Goal: Task Accomplishment & Management: Complete application form

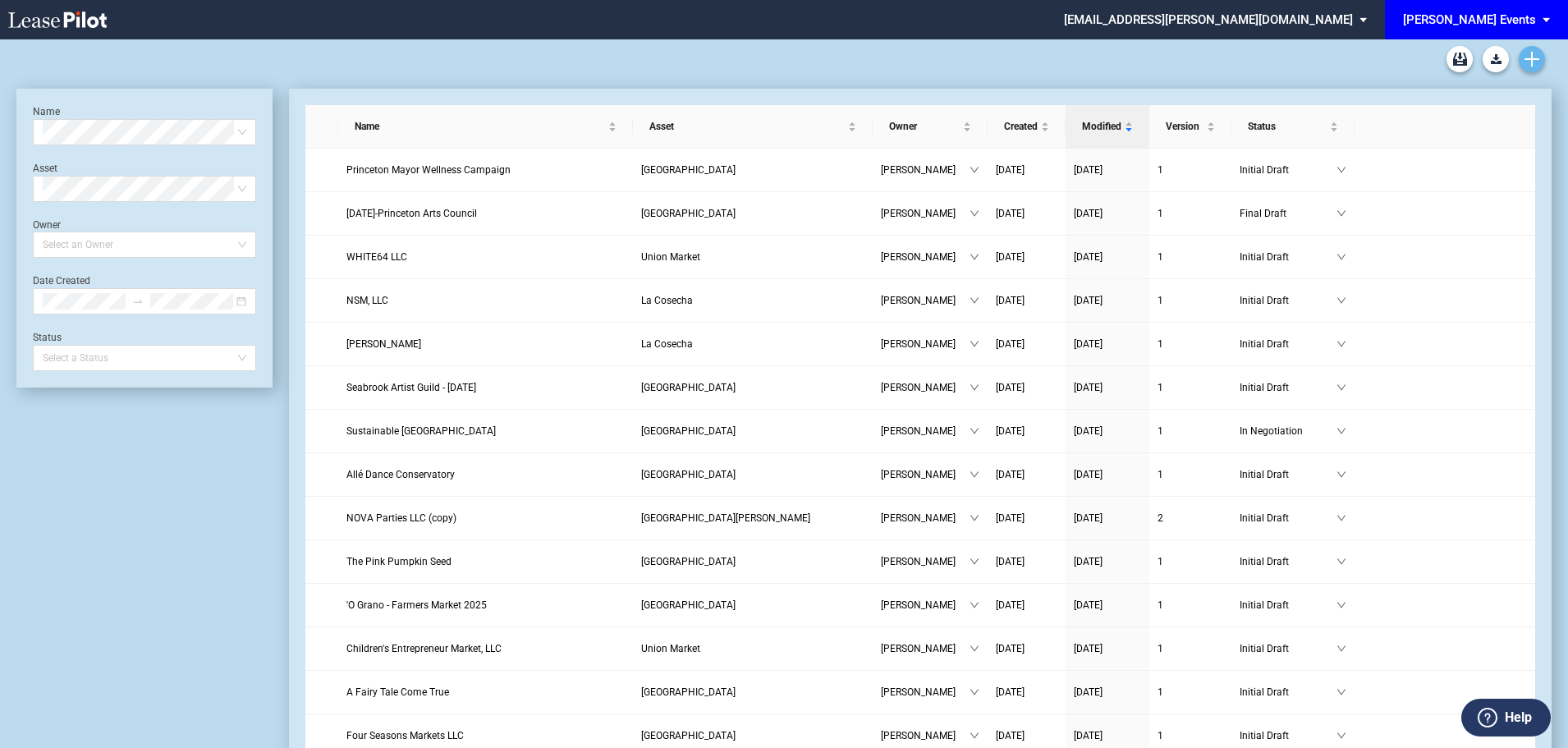
click at [1539, 55] on link "Create new document" at bounding box center [1532, 59] width 26 height 26
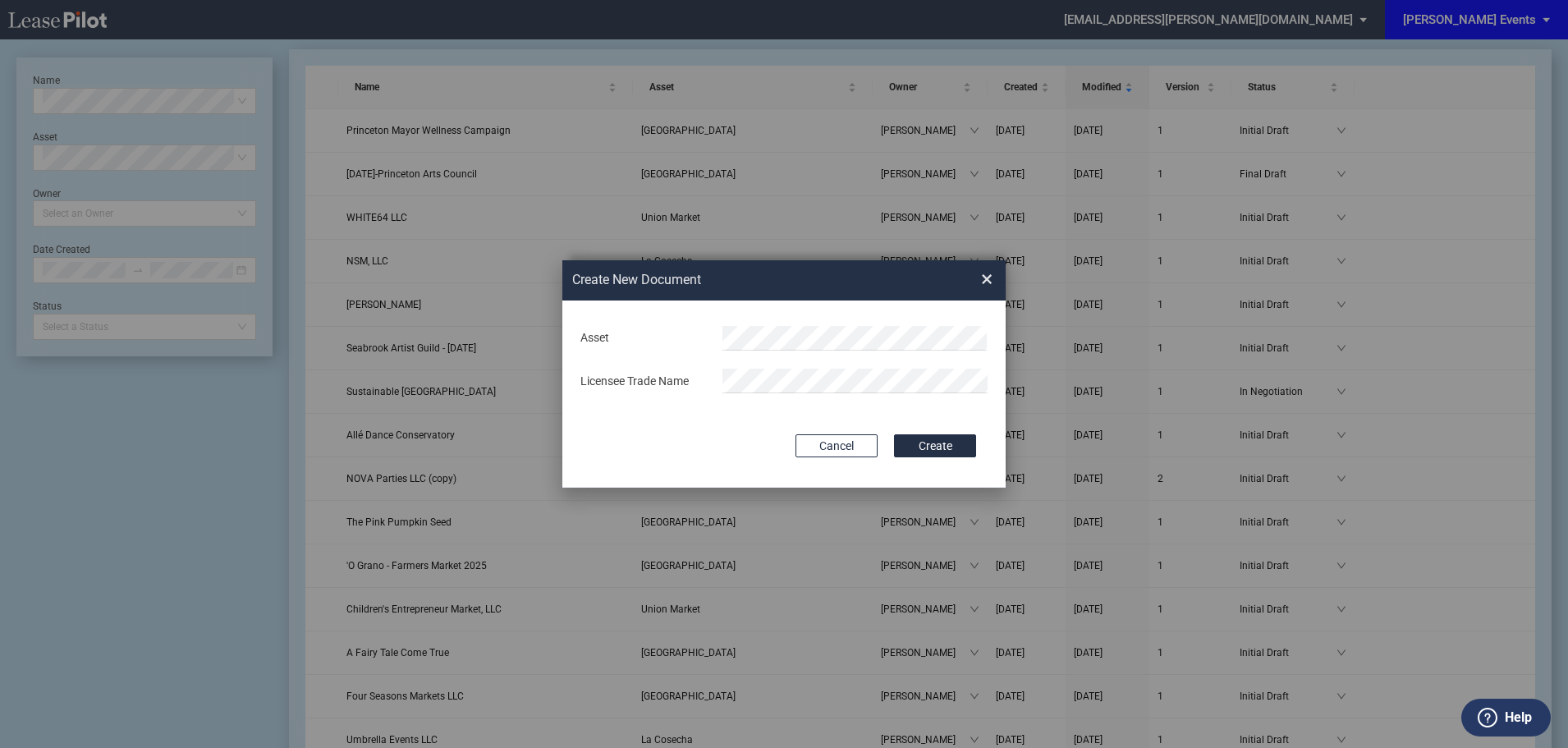
click at [721, 337] on div "Create New ..." at bounding box center [855, 338] width 285 height 25
click at [758, 368] on span "Mos aic" at bounding box center [753, 370] width 37 height 13
click at [911, 441] on button "Create" at bounding box center [935, 446] width 82 height 23
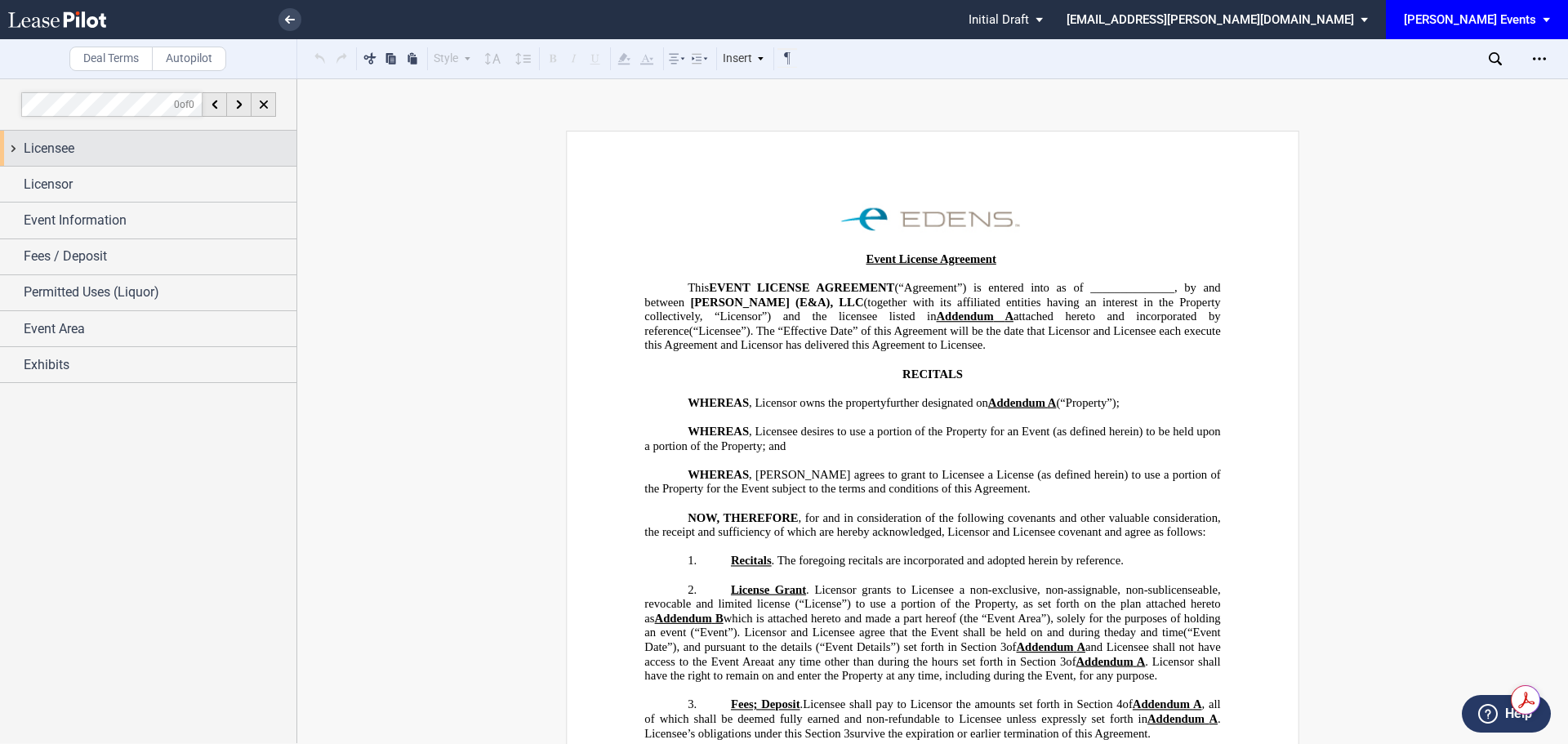
click at [131, 162] on div "Licensee" at bounding box center [148, 148] width 296 height 35
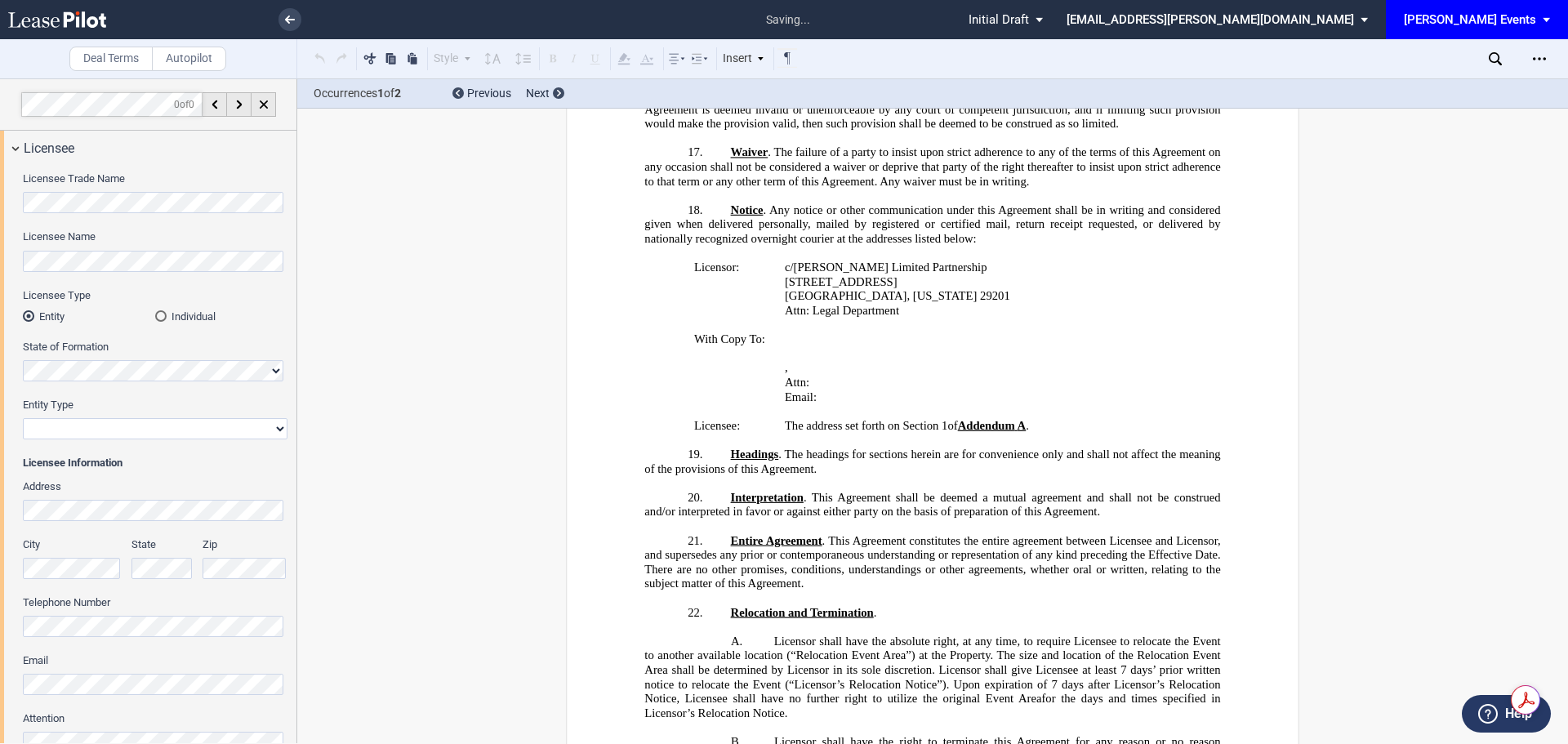
scroll to position [2486, 0]
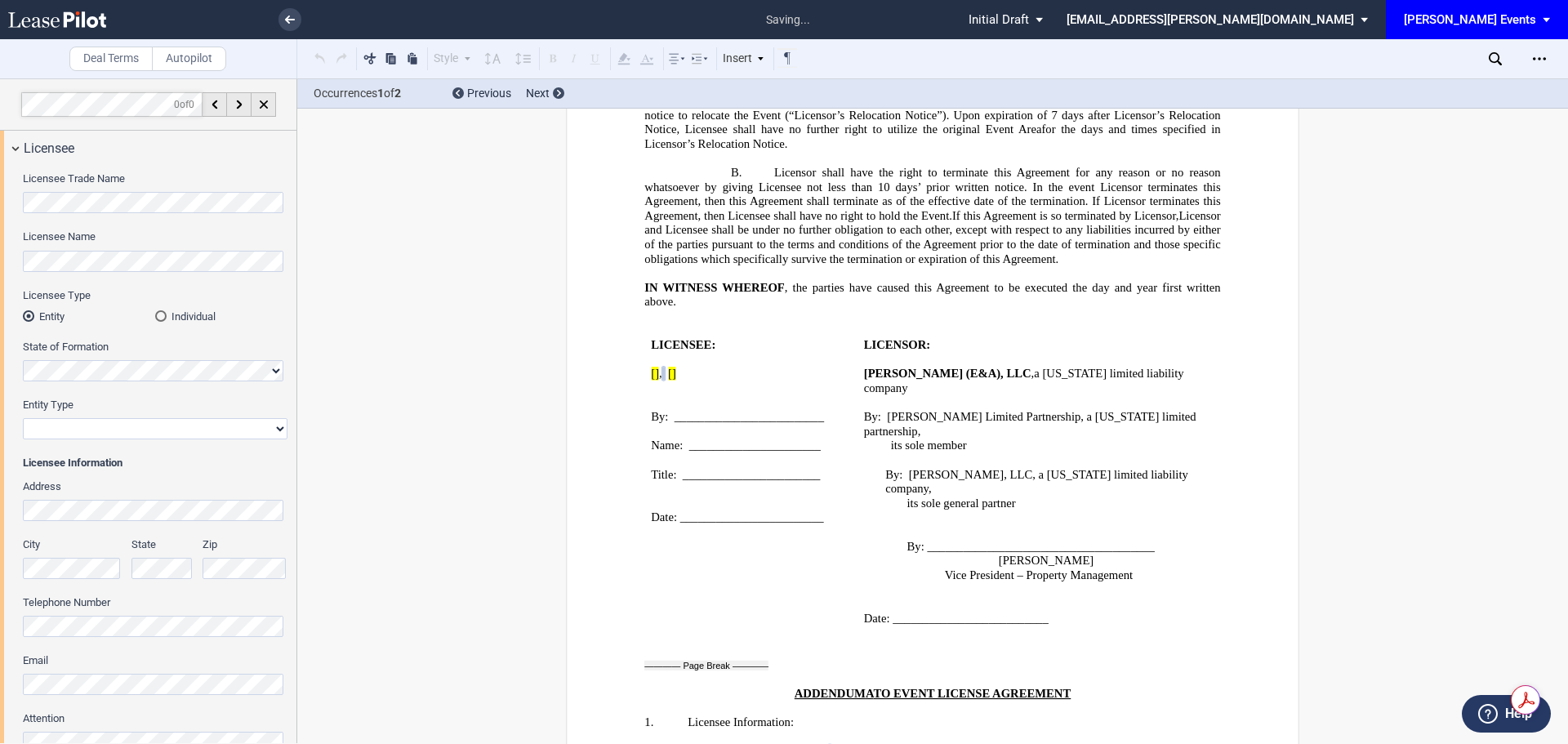
click at [188, 428] on select "Corporation Limited Liability Company General Partnership Limited Partnership N…" at bounding box center [156, 429] width 265 height 21
select select "limited liability company"
click at [23, 418] on select "Corporation Limited Liability Company General Partnership Limited Partnership N…" at bounding box center [156, 429] width 265 height 21
click at [0, 208] on html ".bocls-1{fill:#26354a;fill-rule:evenodd} Loading... × all changes saved Pending…" at bounding box center [784, 372] width 1568 height 744
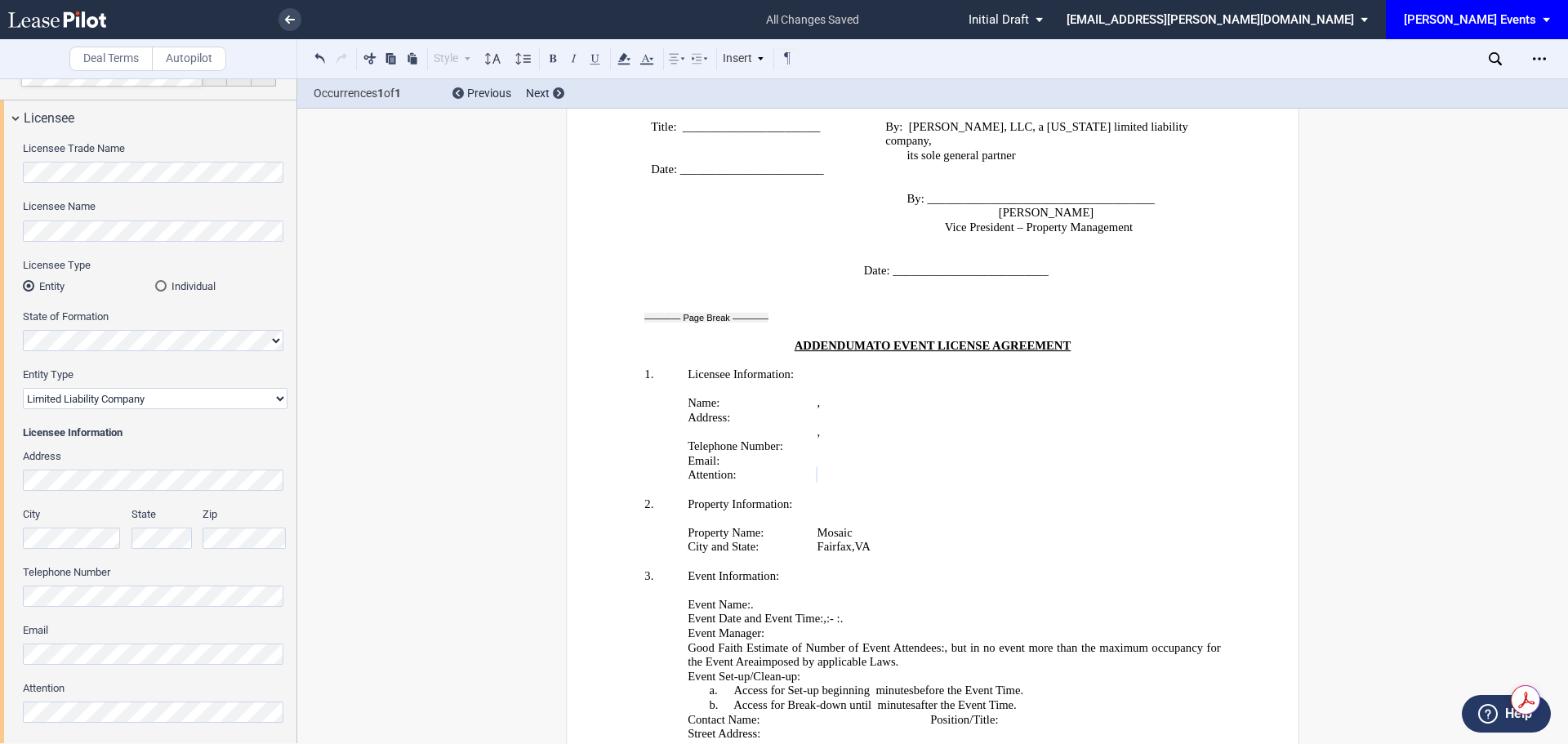
scroll to position [0, 0]
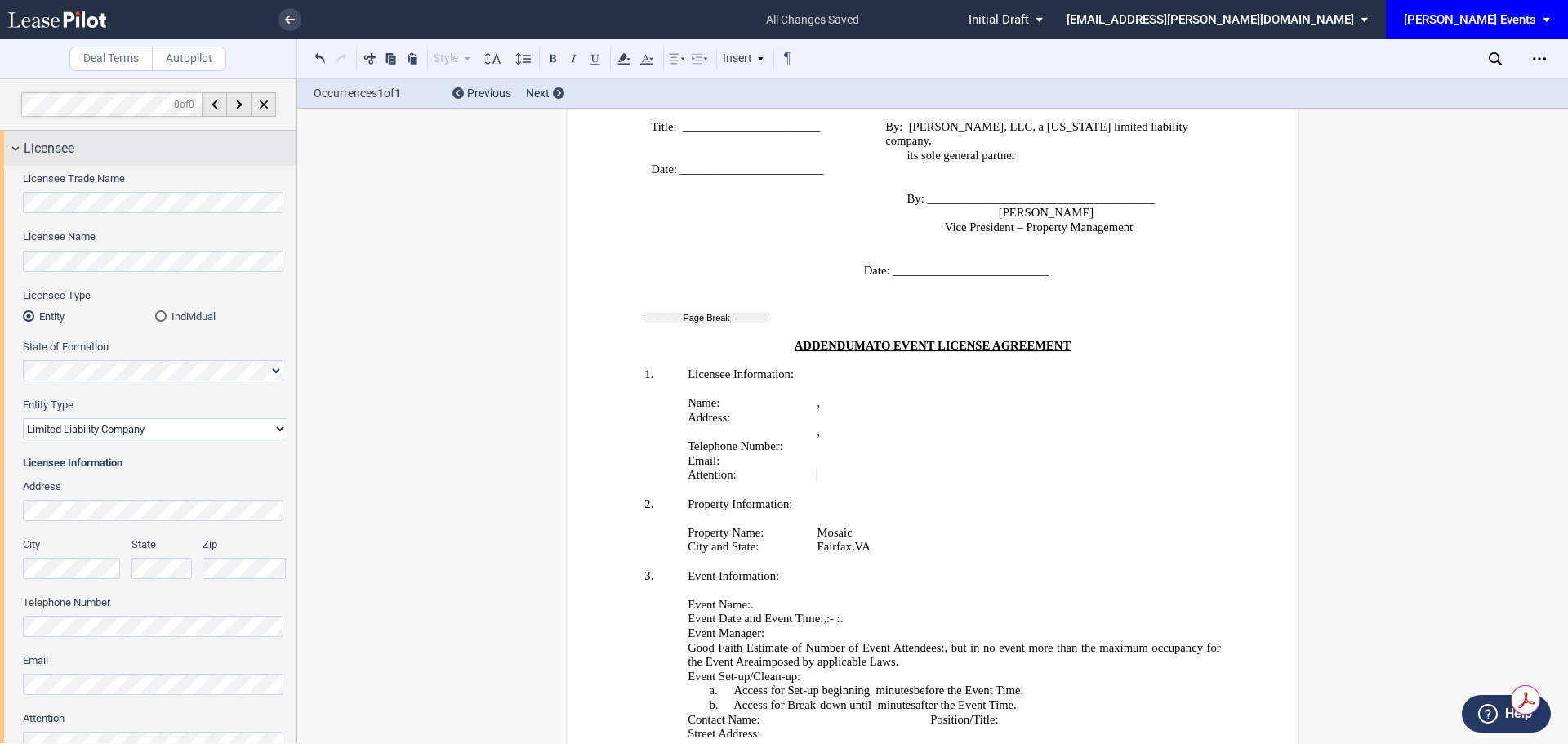
click at [15, 137] on div "Licensee" at bounding box center [148, 148] width 296 height 35
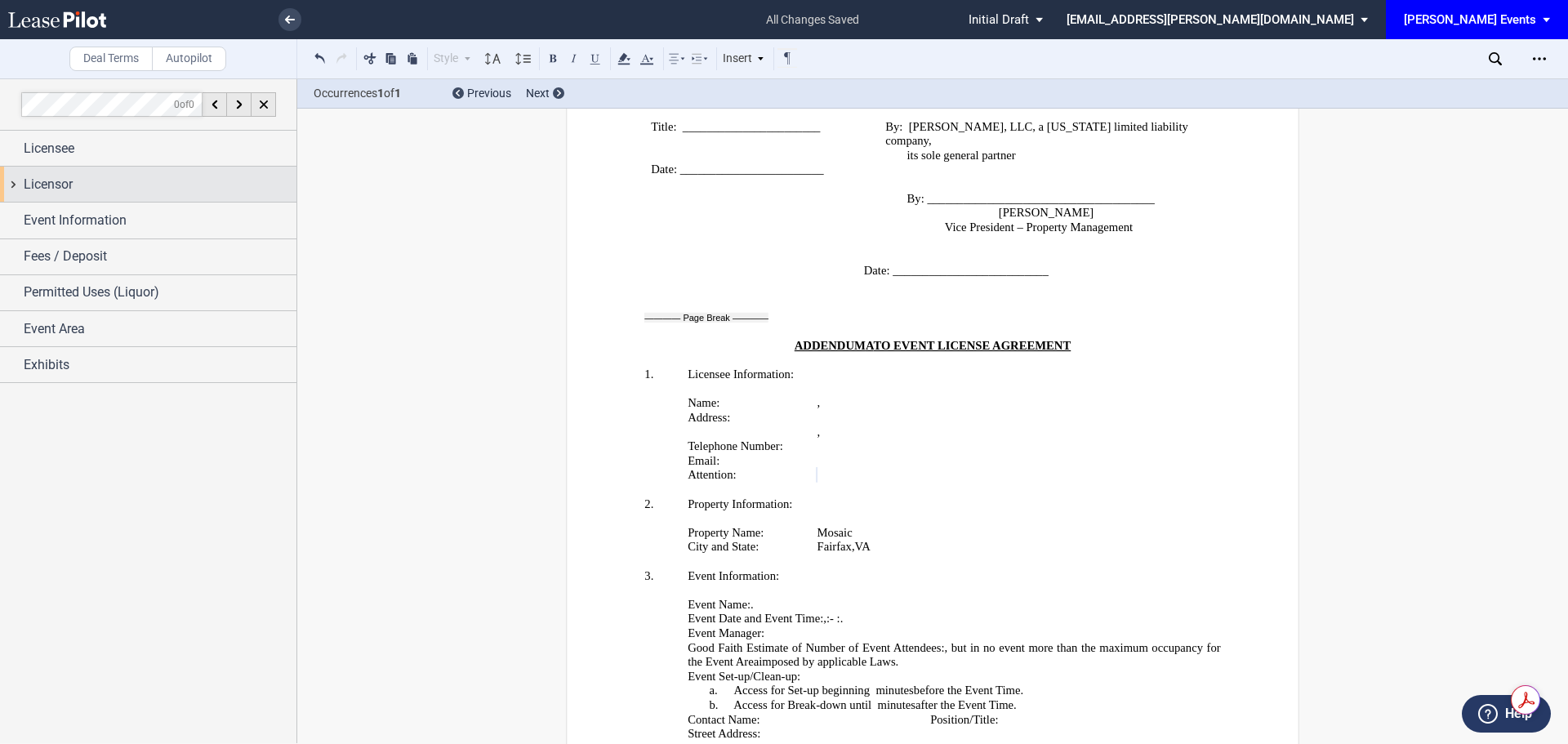
click at [46, 182] on span "Licensor" at bounding box center [48, 184] width 49 height 20
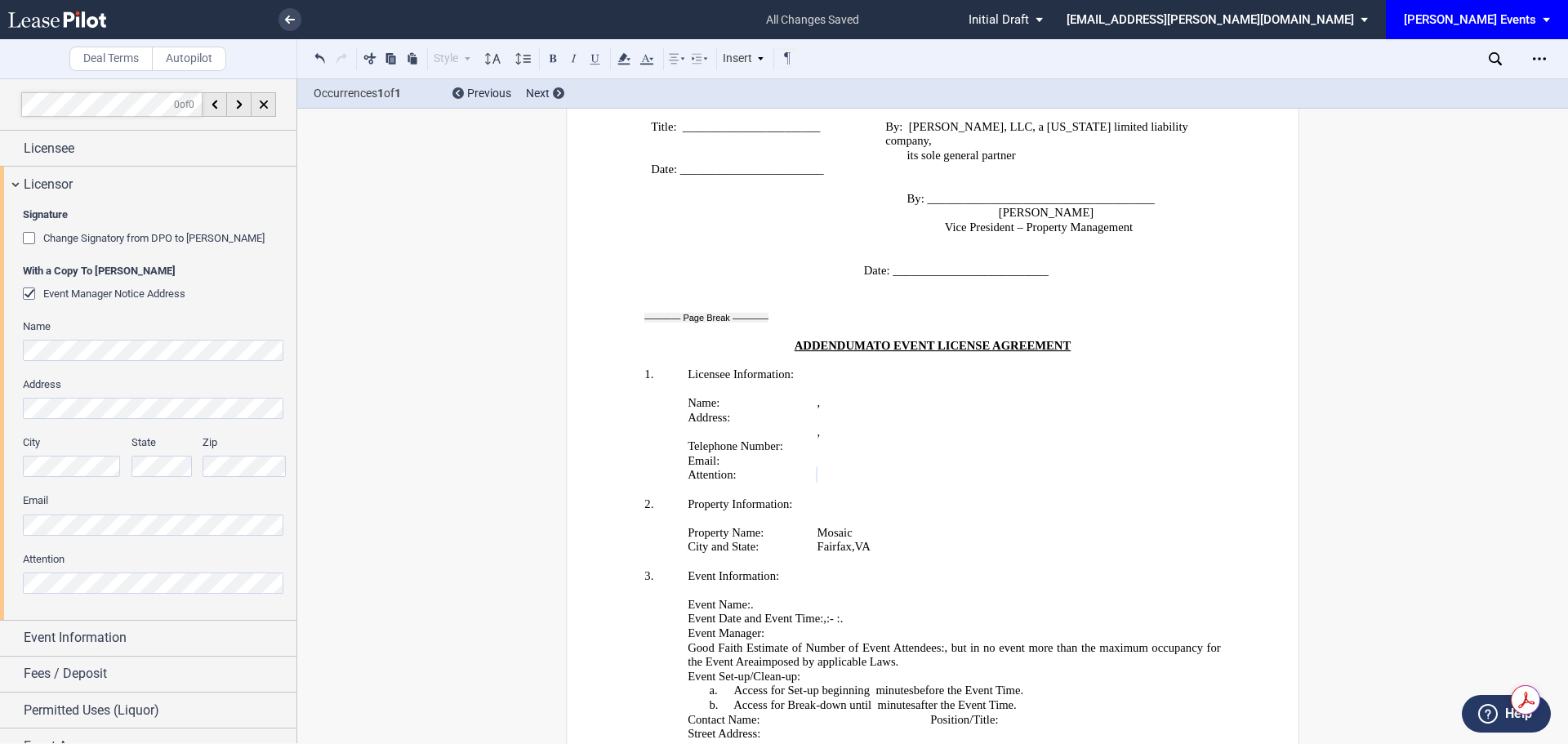
click at [0, 584] on html ".bocls-1{fill:#26354a;fill-rule:evenodd} Loading... × all changes saved Pending…" at bounding box center [784, 372] width 1568 height 744
click at [0, 541] on html ".bocls-1{fill:#26354a;fill-rule:evenodd} Loading... × saving... Pending... Pend…" at bounding box center [784, 372] width 1568 height 744
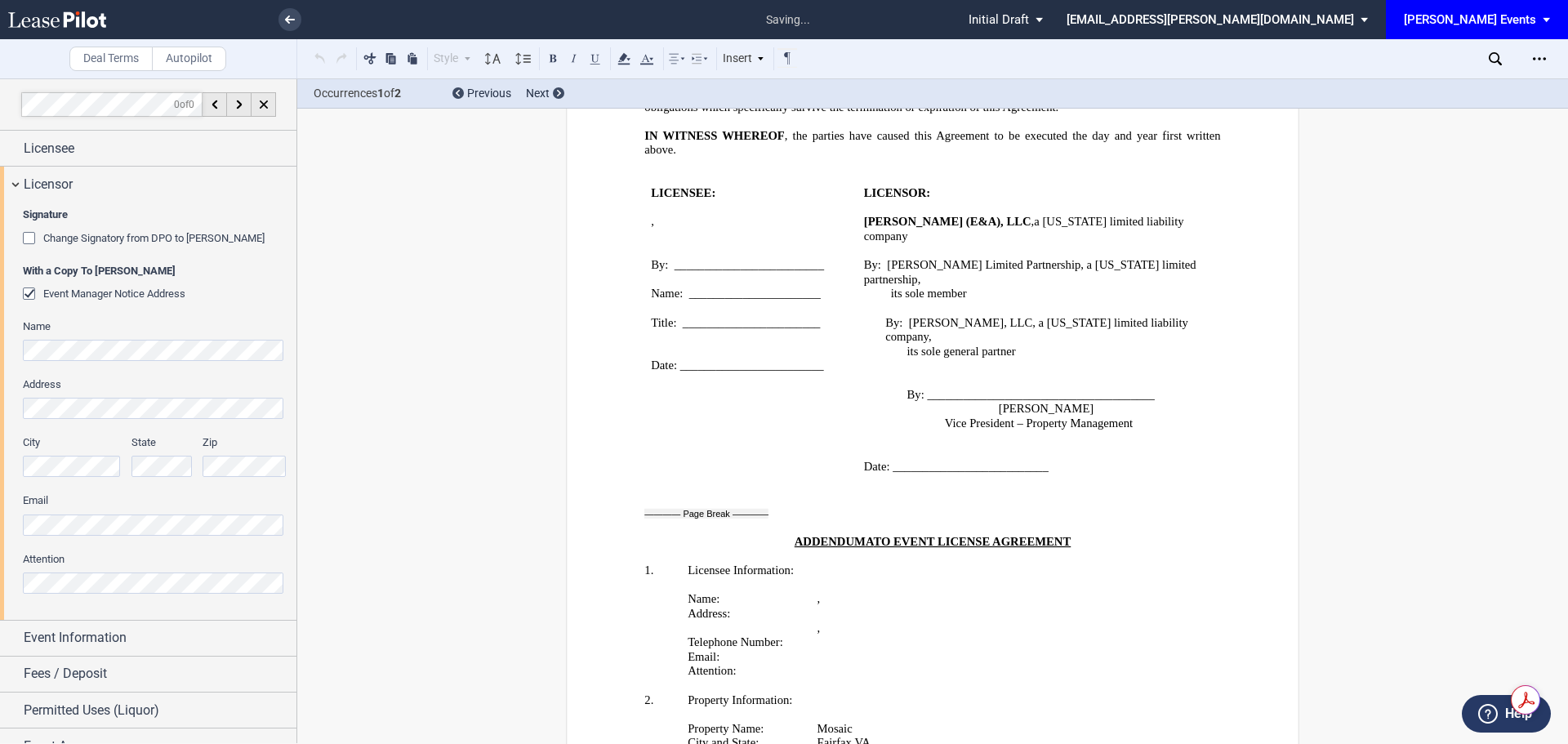
scroll to position [1940, 0]
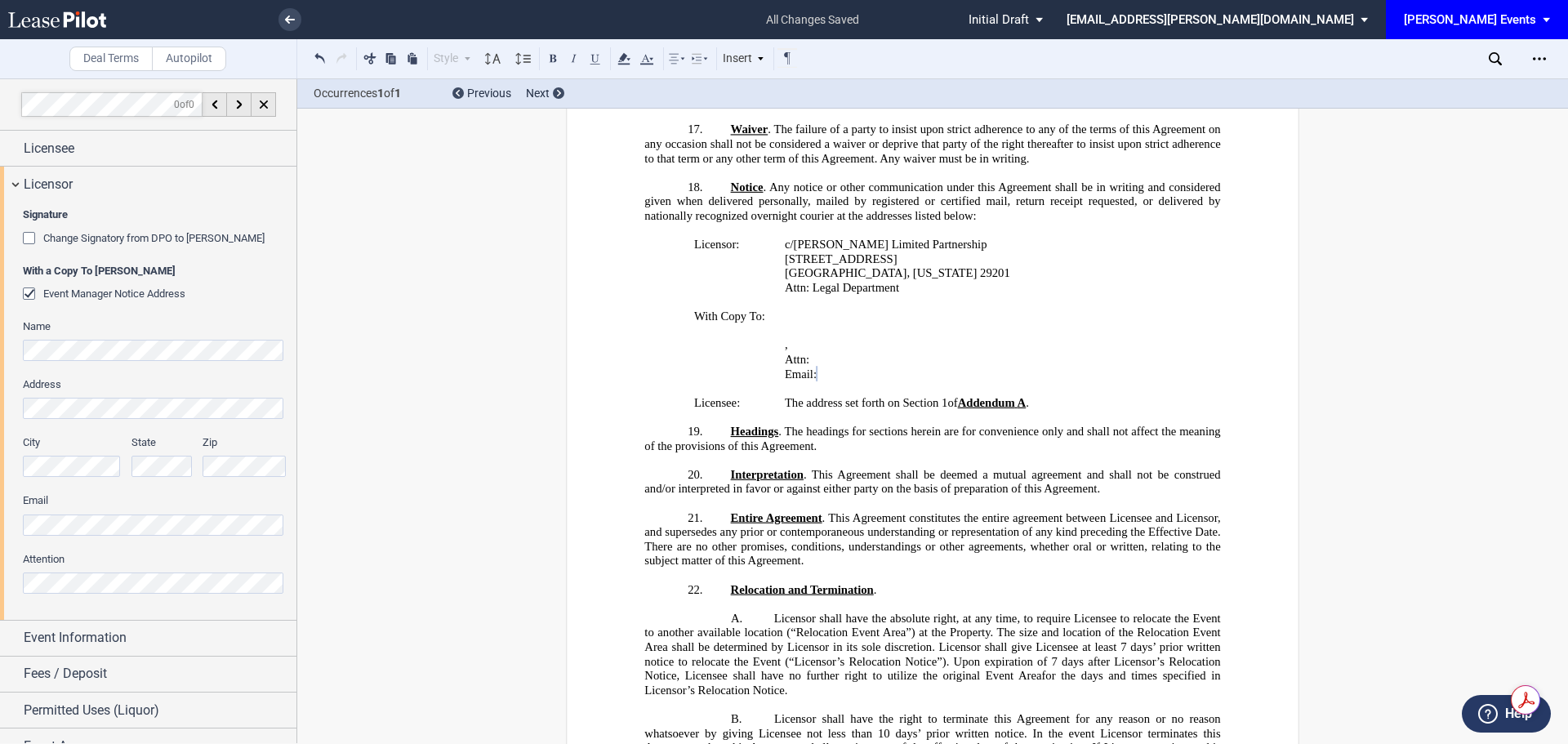
drag, startPoint x: 229, startPoint y: 380, endPoint x: 168, endPoint y: 397, distance: 63.3
click at [168, 397] on div "Address" at bounding box center [156, 398] width 265 height 41
click at [0, 418] on html ".bocls-1{fill:#26354a;fill-rule:evenodd} Loading... × all changes saved Pending…" at bounding box center [784, 372] width 1568 height 744
click at [0, 470] on html ".bocls-1{fill:#26354a;fill-rule:evenodd} Loading... × saving... Pending... Pend…" at bounding box center [784, 372] width 1568 height 744
click at [36, 185] on span "Licensor" at bounding box center [48, 184] width 49 height 20
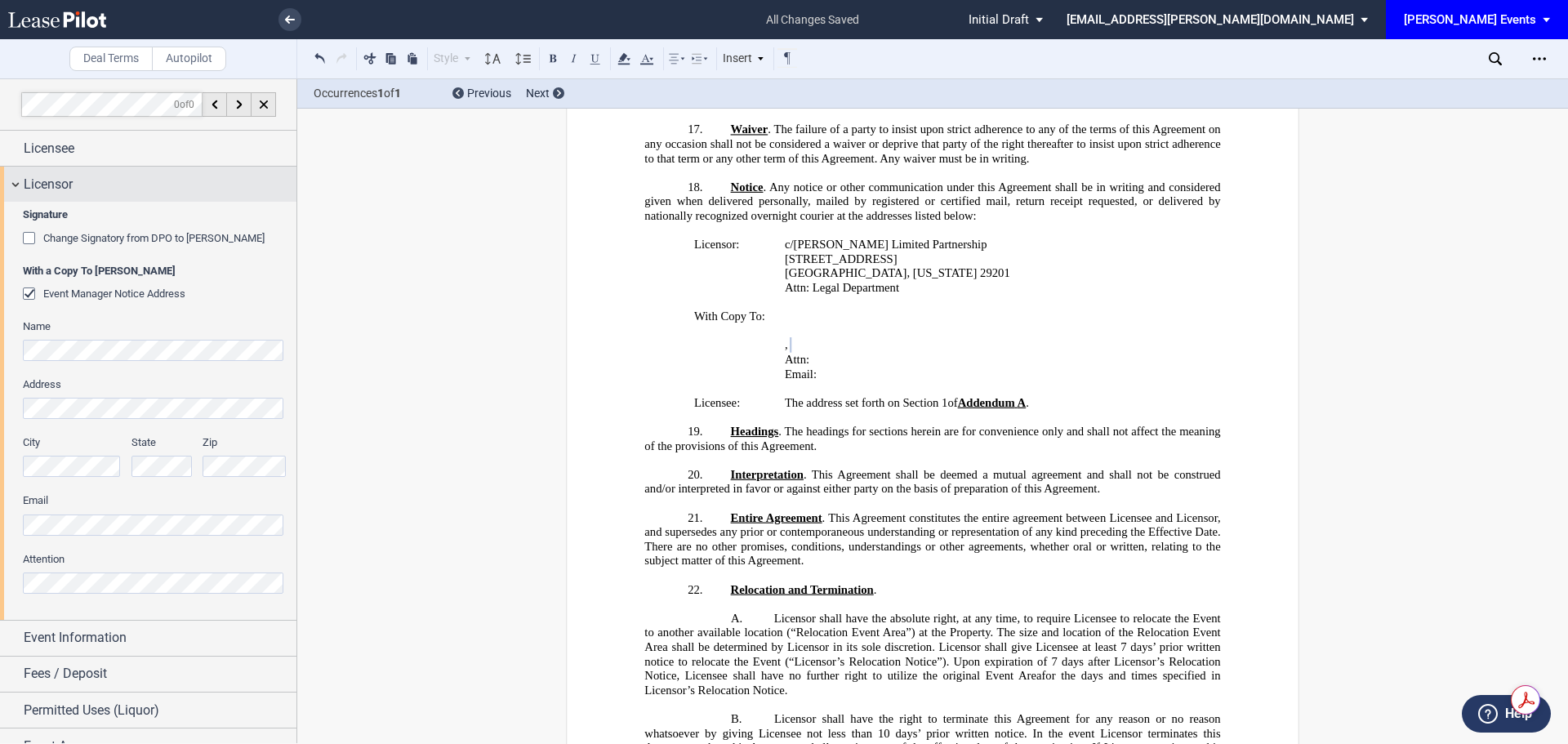
click at [36, 185] on span "Licensor" at bounding box center [48, 184] width 49 height 20
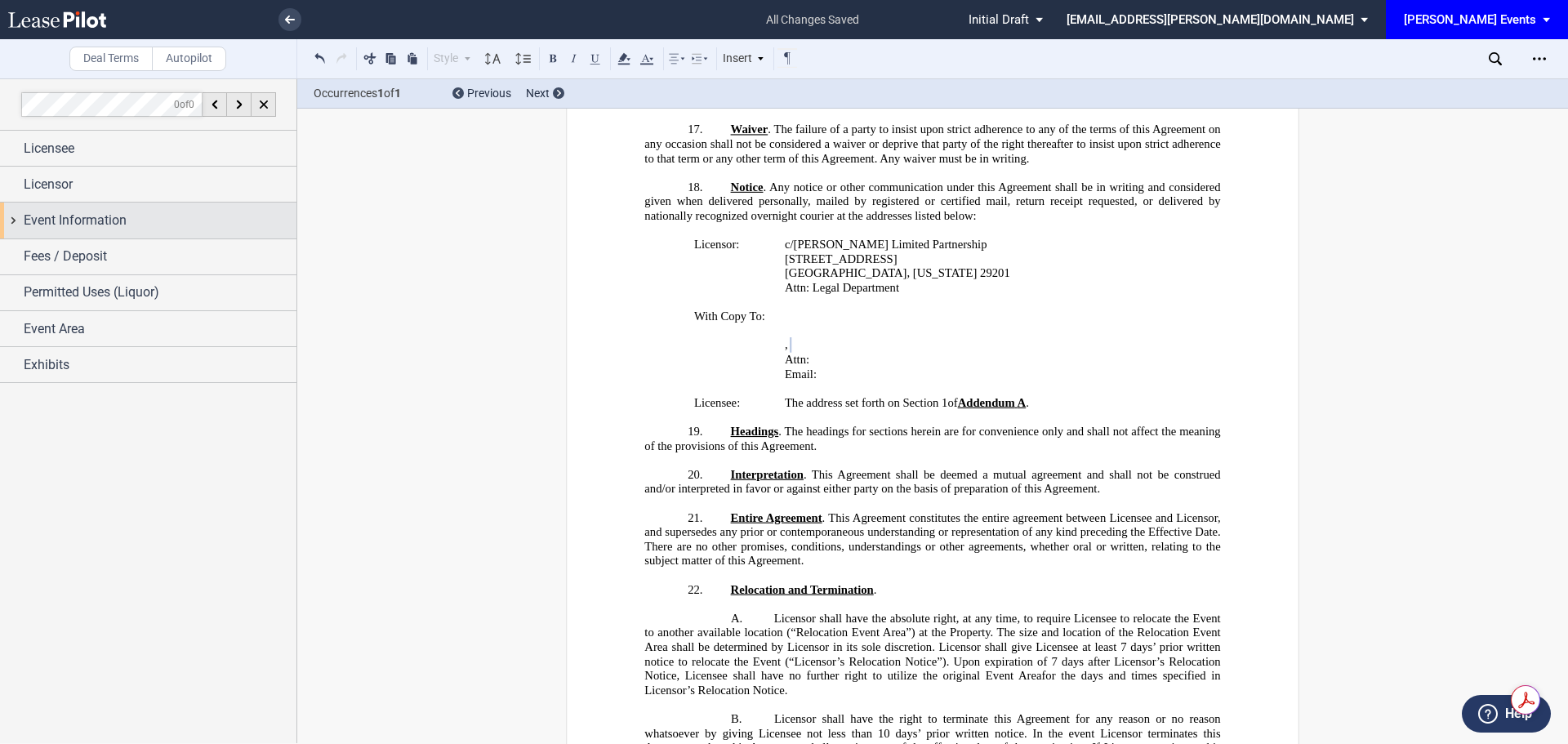
click at [45, 219] on span "Event Information" at bounding box center [76, 220] width 103 height 20
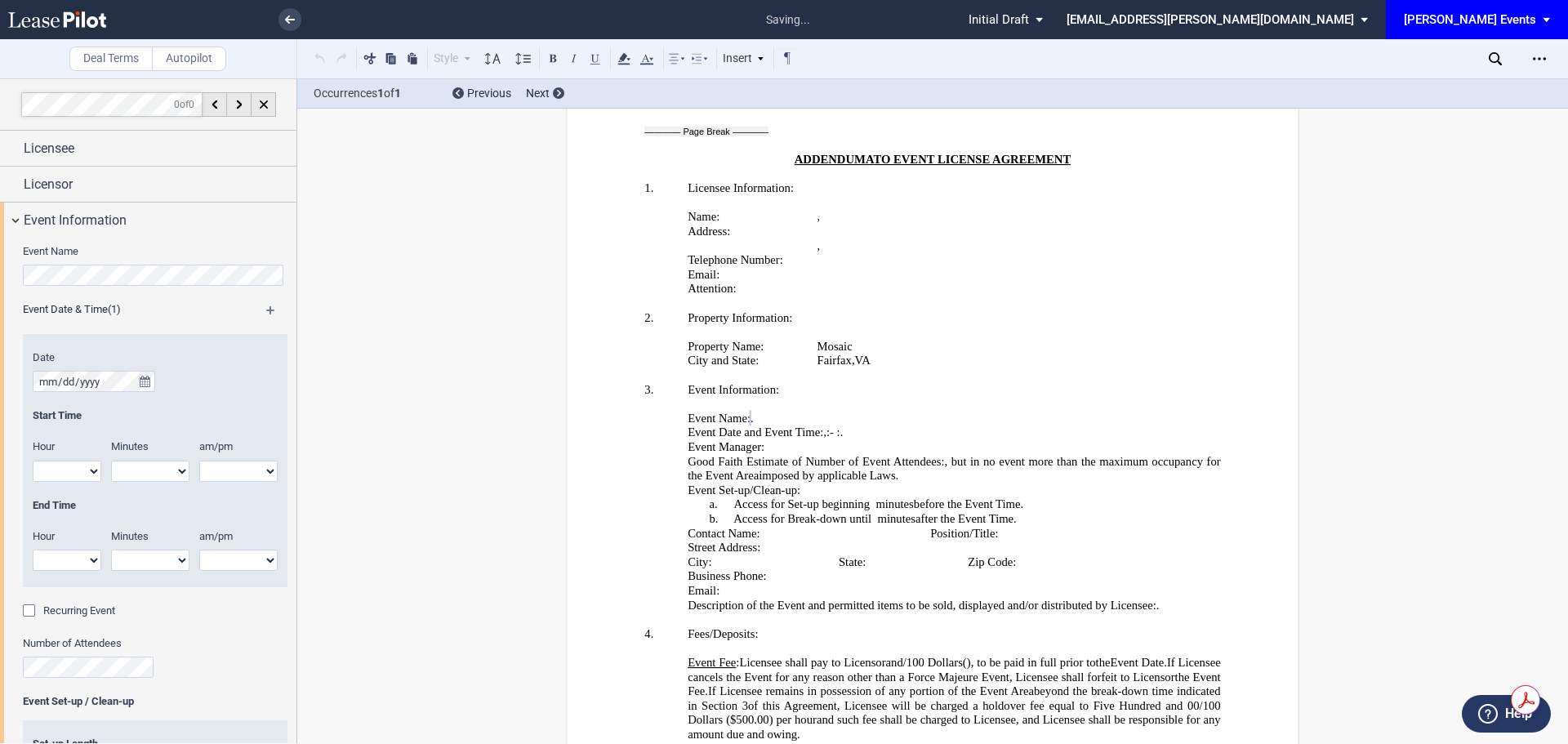
scroll to position [3022, 0]
click at [146, 380] on icon "true" at bounding box center [145, 381] width 10 height 11
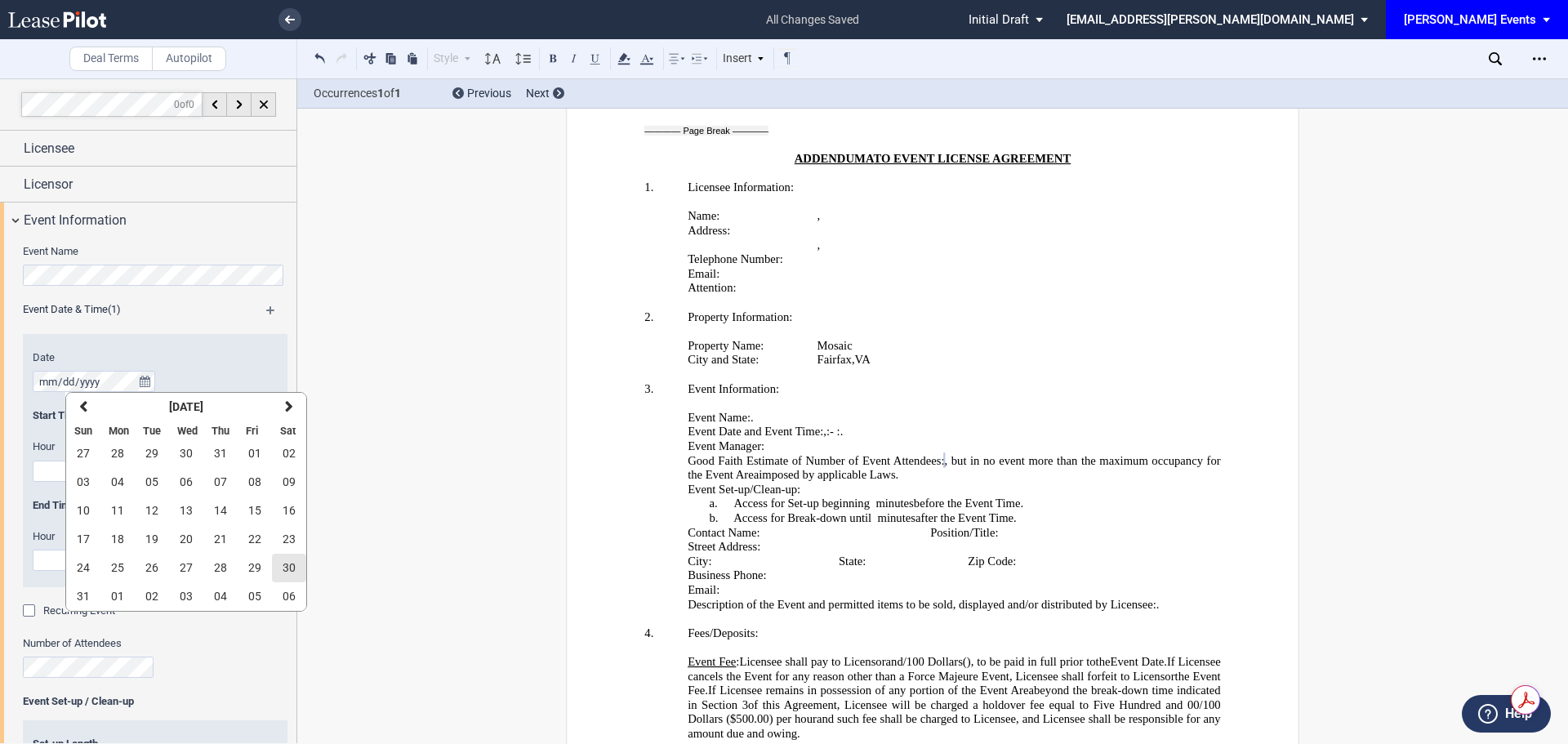
click at [279, 571] on button "30" at bounding box center [290, 567] width 34 height 28
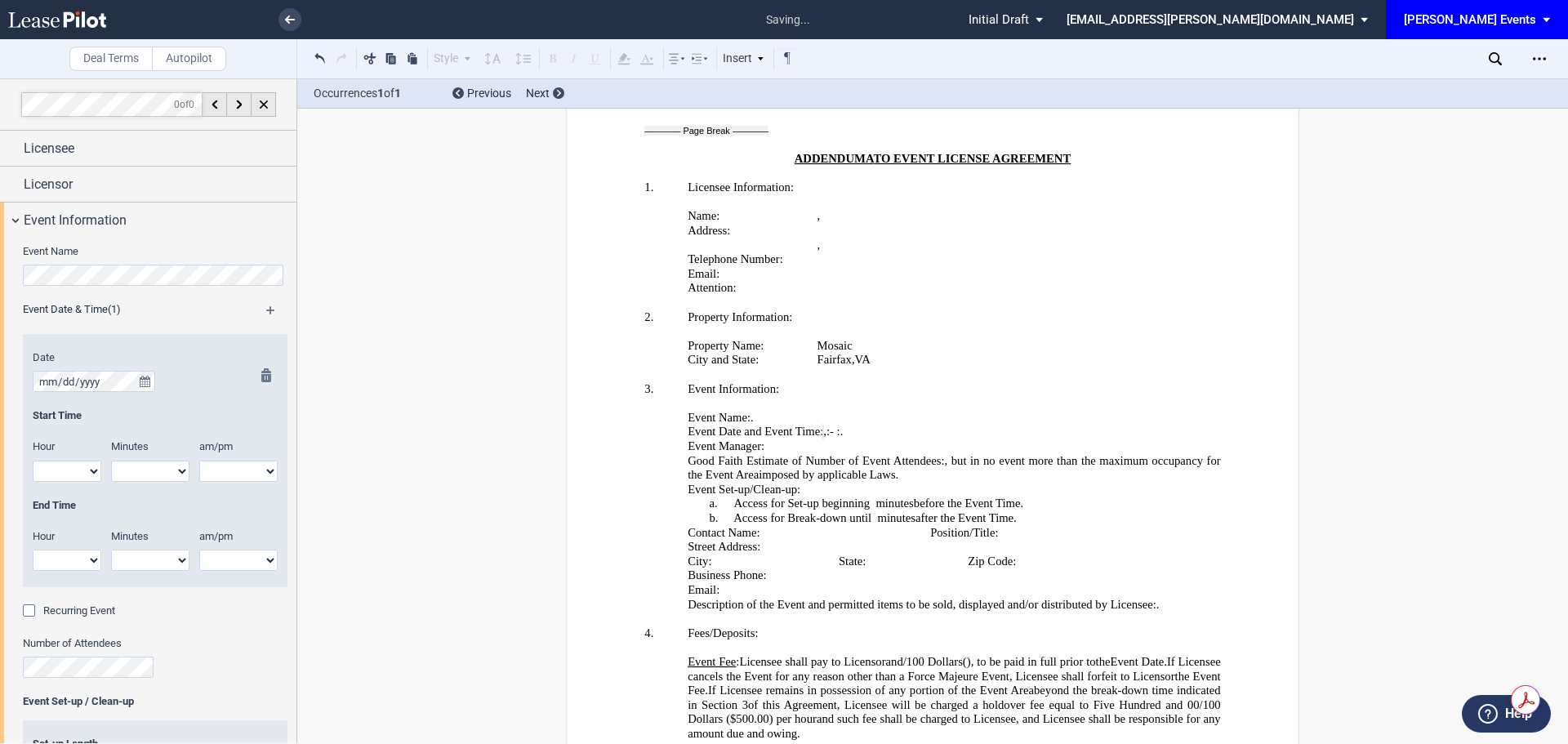
click at [77, 460] on select "1 2 3 4 5 6 7 8 9 10 11 12" at bounding box center [67, 471] width 69 height 21
click at [77, 467] on select "1 2 3 4 5 6 7 8 9 10 11 12" at bounding box center [67, 471] width 69 height 21
select select "3"
click at [33, 460] on select "1 2 3 4 5 6 7 8 9 10 11 12" at bounding box center [67, 471] width 69 height 21
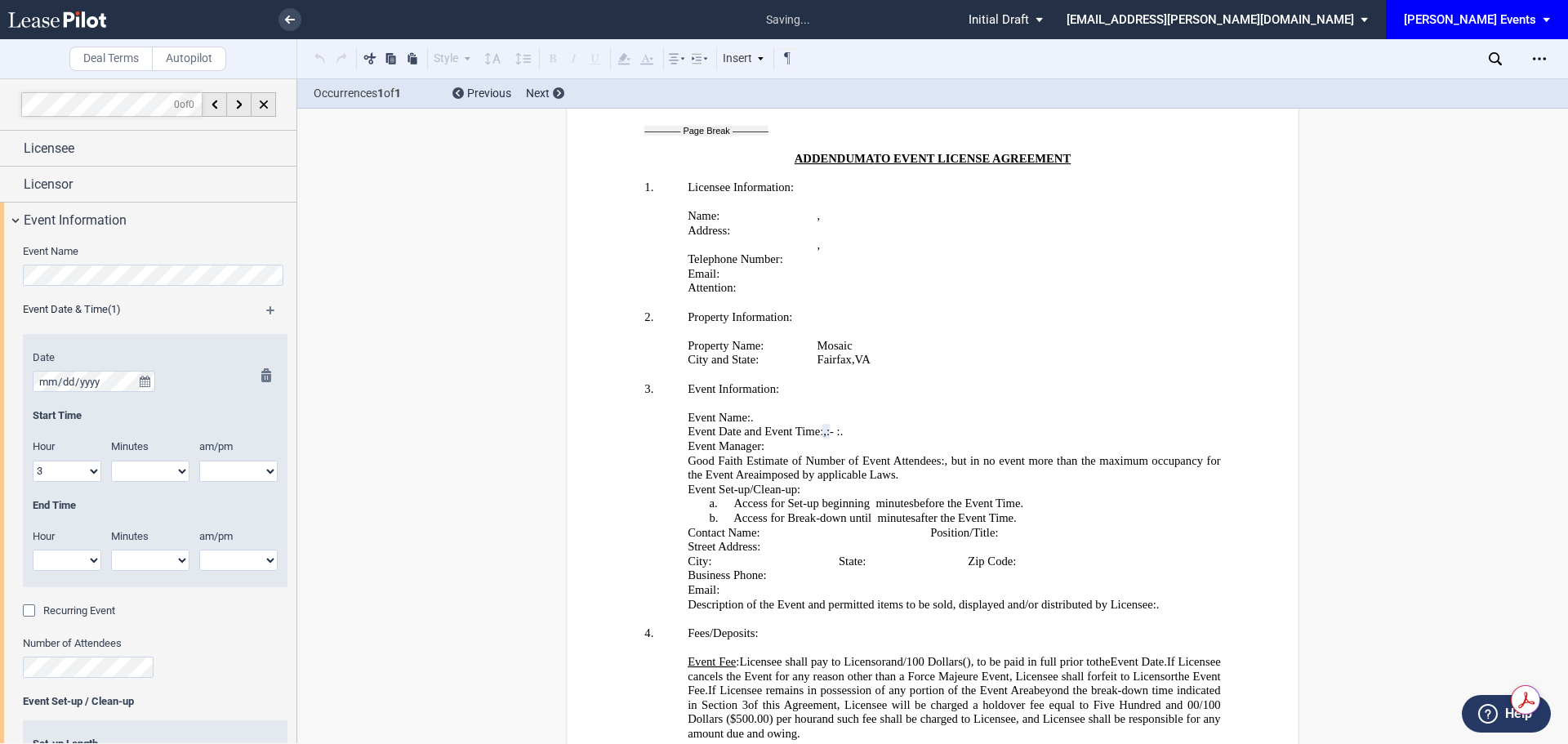
click at [140, 473] on select "00 05 10 15 20 25 30 35 40 45 50 55" at bounding box center [149, 471] width 78 height 21
select select "00"
click at [111, 460] on select "00 05 10 15 20 25 30 35 40 45 50 55" at bounding box center [149, 471] width 78 height 21
click at [226, 480] on select "am pm" at bounding box center [238, 471] width 78 height 21
select select "pm"
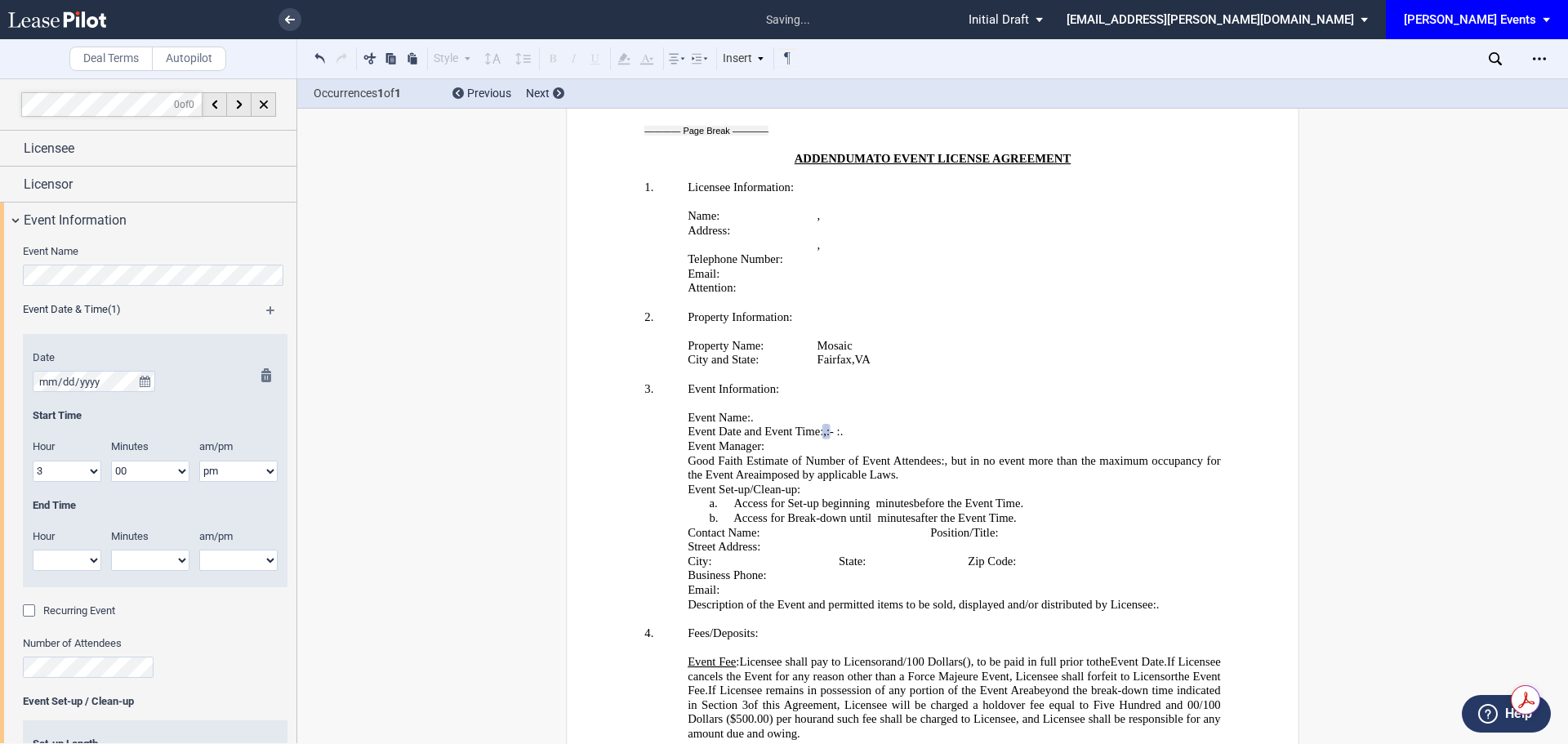
click at [199, 460] on select "am pm" at bounding box center [238, 471] width 78 height 21
click at [77, 558] on select "1 2 3 4 5 6 7 8 9 10 11 12" at bounding box center [67, 560] width 69 height 21
select select "6"
click at [33, 550] on select "1 2 3 4 5 6 7 8 9 10 11 12" at bounding box center [67, 560] width 69 height 21
click at [152, 568] on select "00 05 10 15 20 25 30 35 40 45 50 55" at bounding box center [149, 560] width 78 height 21
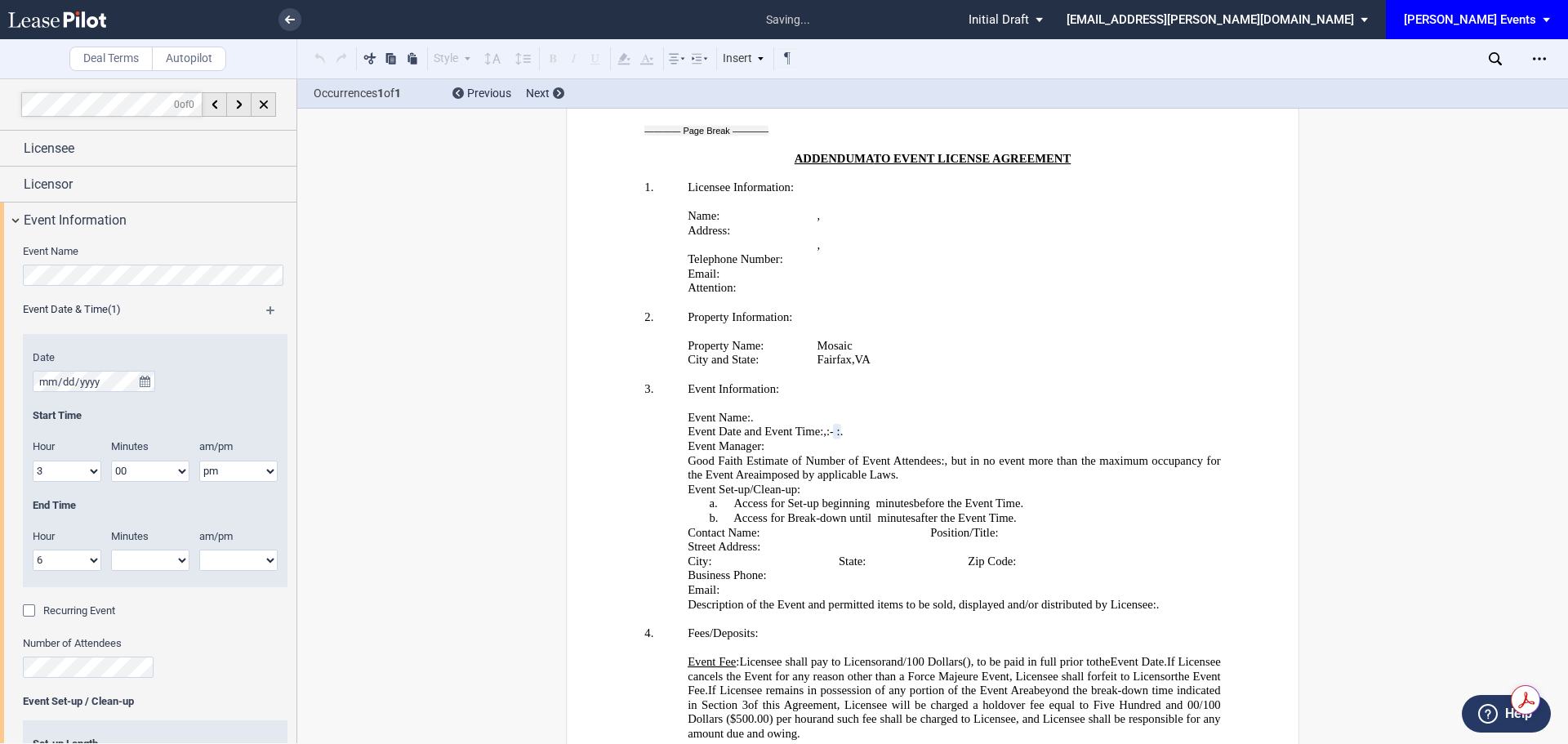
select select "00"
click at [111, 550] on select "00 05 10 15 20 25 30 35 40 45 50 55" at bounding box center [149, 560] width 78 height 21
click at [229, 563] on select "am pm" at bounding box center [238, 560] width 78 height 21
select select "pm"
click at [199, 550] on select "am pm" at bounding box center [238, 560] width 78 height 21
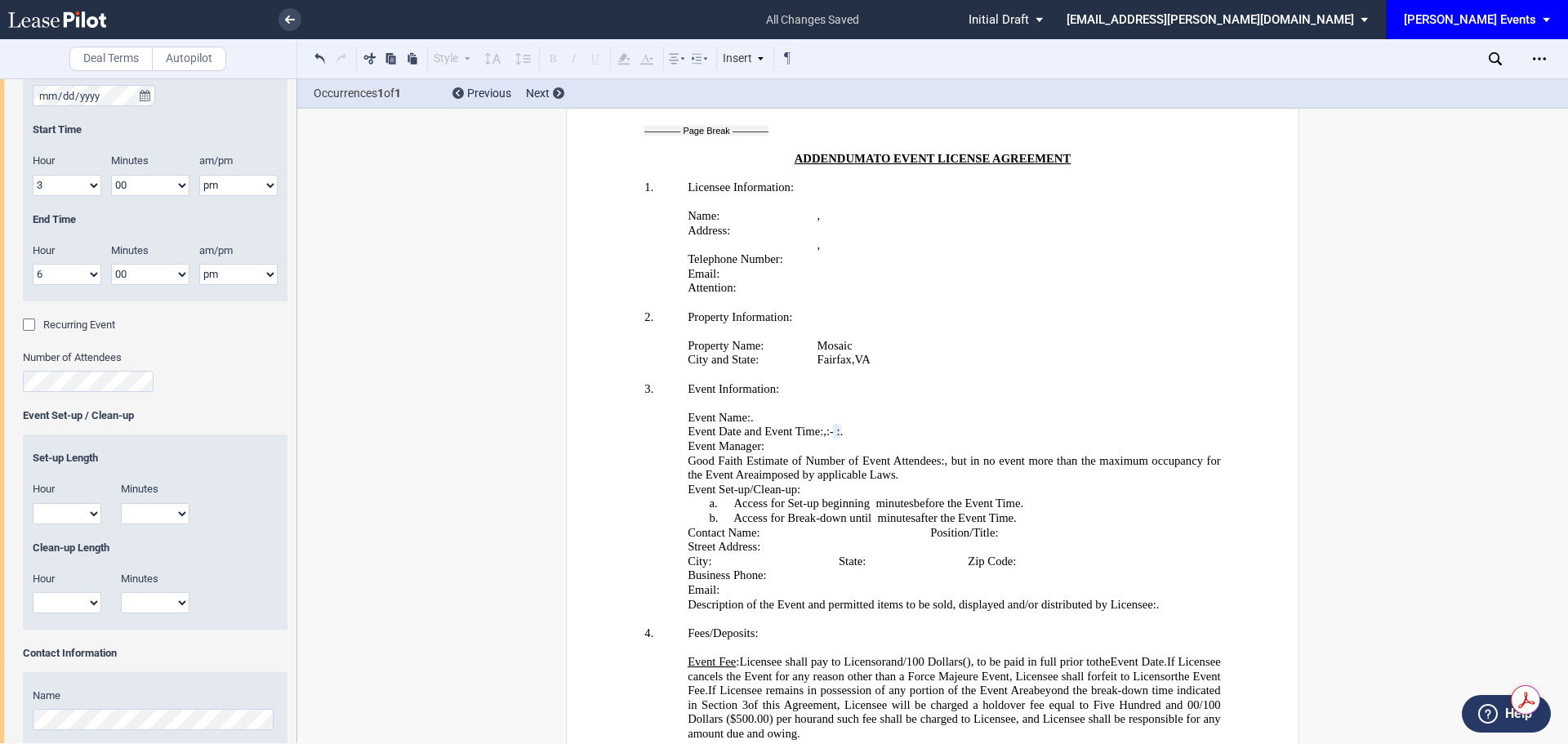
scroll to position [299, 0]
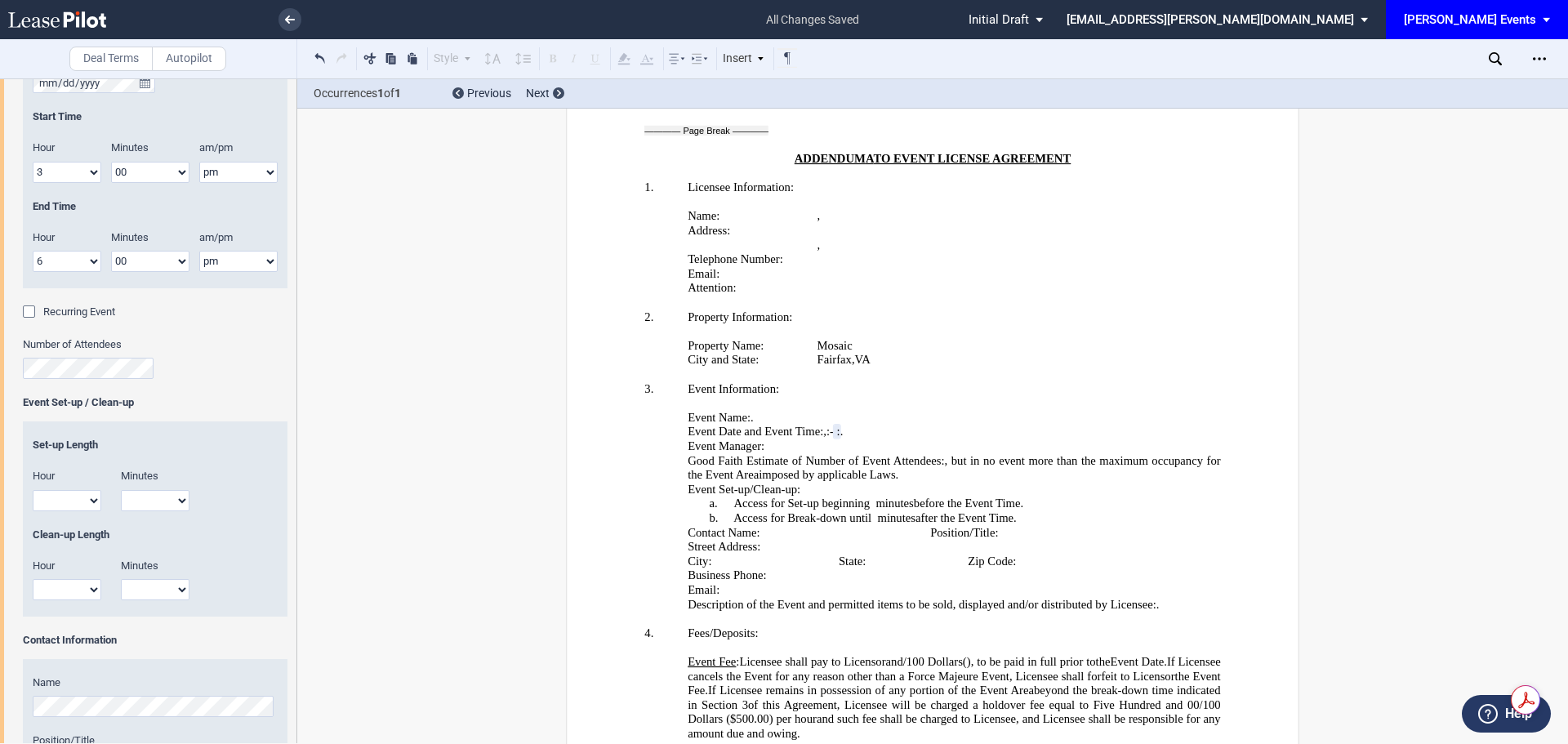
click at [74, 503] on select "1 2 3 4 5 6 7 8 9 10 11 12" at bounding box center [67, 500] width 69 height 21
click at [33, 490] on select "1 2 3 4 5 6 7 8 9 10 11 12" at bounding box center [67, 500] width 69 height 21
click at [150, 503] on select "00 15 30 45" at bounding box center [156, 500] width 69 height 21
click at [70, 497] on select "1 2 3 4 5 6 7 8 9 10 11 12" at bounding box center [67, 500] width 69 height 21
select select "1"
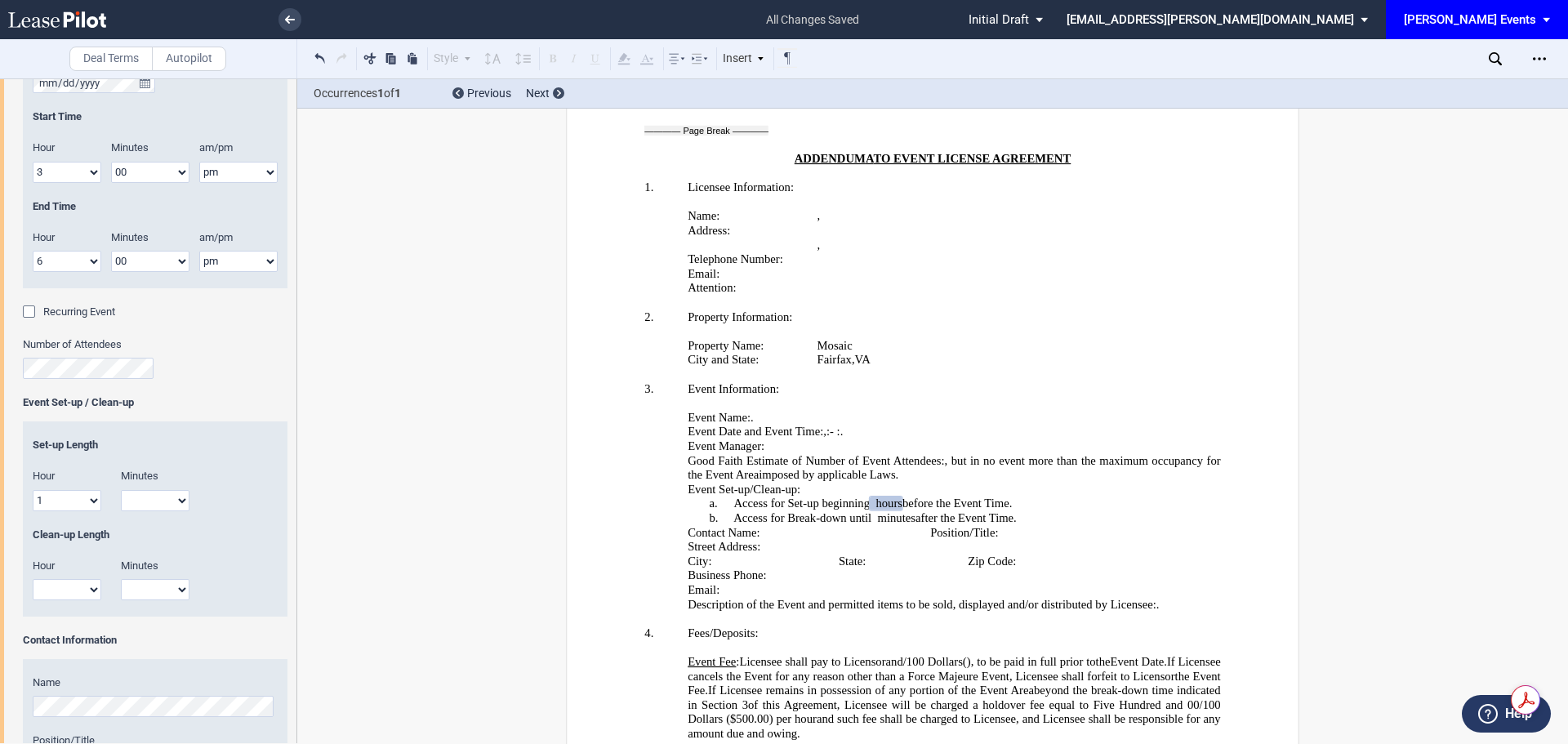
click at [33, 490] on select "1 2 3 4 5 6 7 8 9 10 11 12" at bounding box center [67, 500] width 69 height 21
click at [80, 593] on select "1 2 3 4 5 6 7 8 9 10 11 12" at bounding box center [67, 589] width 69 height 21
select select "1"
click at [33, 579] on select "1 2 3 4 5 6 7 8 9 10 11 12" at bounding box center [67, 589] width 69 height 21
drag, startPoint x: 297, startPoint y: 487, endPoint x: 291, endPoint y: 532, distance: 45.4
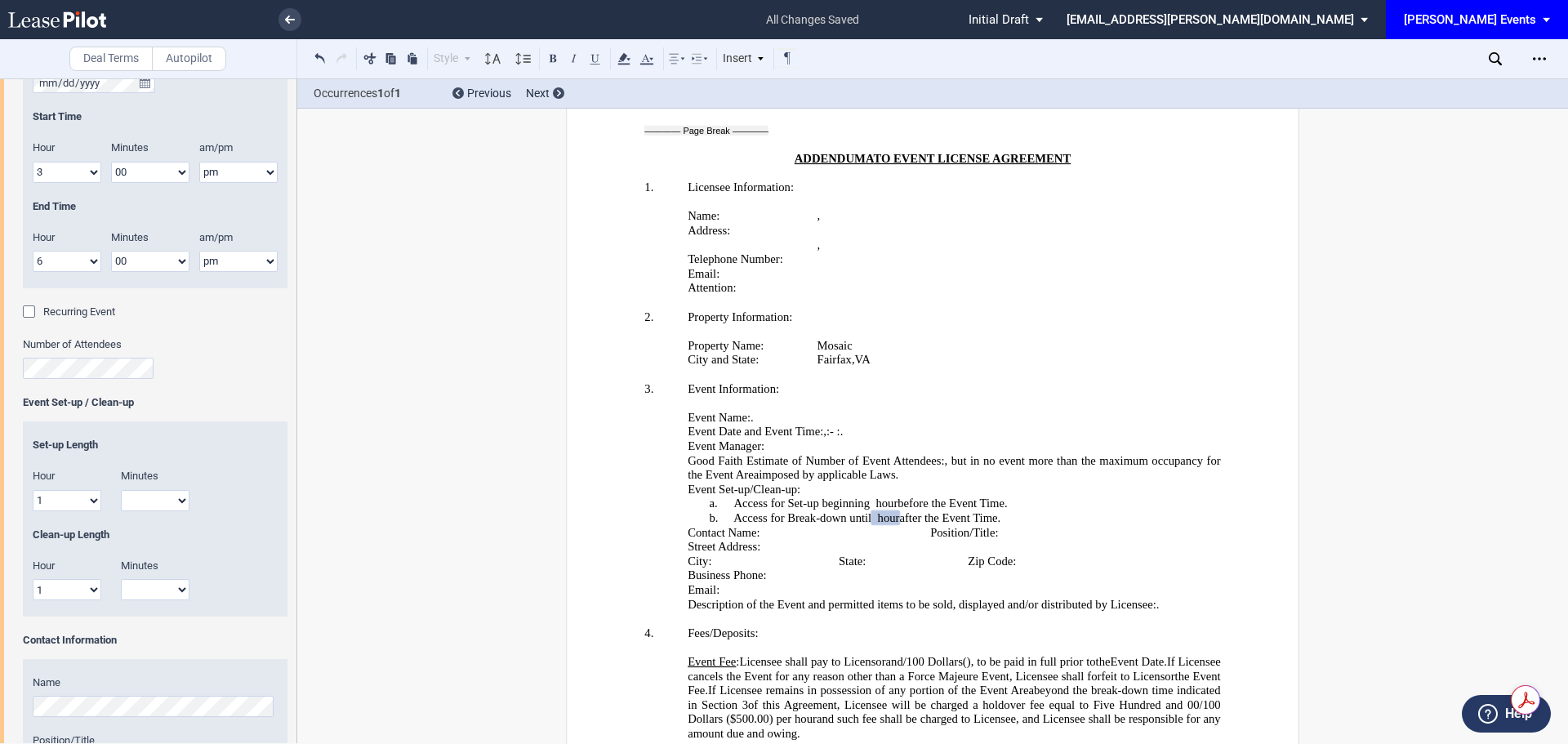
click at [291, 532] on div "Deal Terms Autopilot Style Normal 8pt 9pt 10pt 10.5pt 11pt 12pt 14pt 16pt Norma…" at bounding box center [784, 411] width 1568 height 666
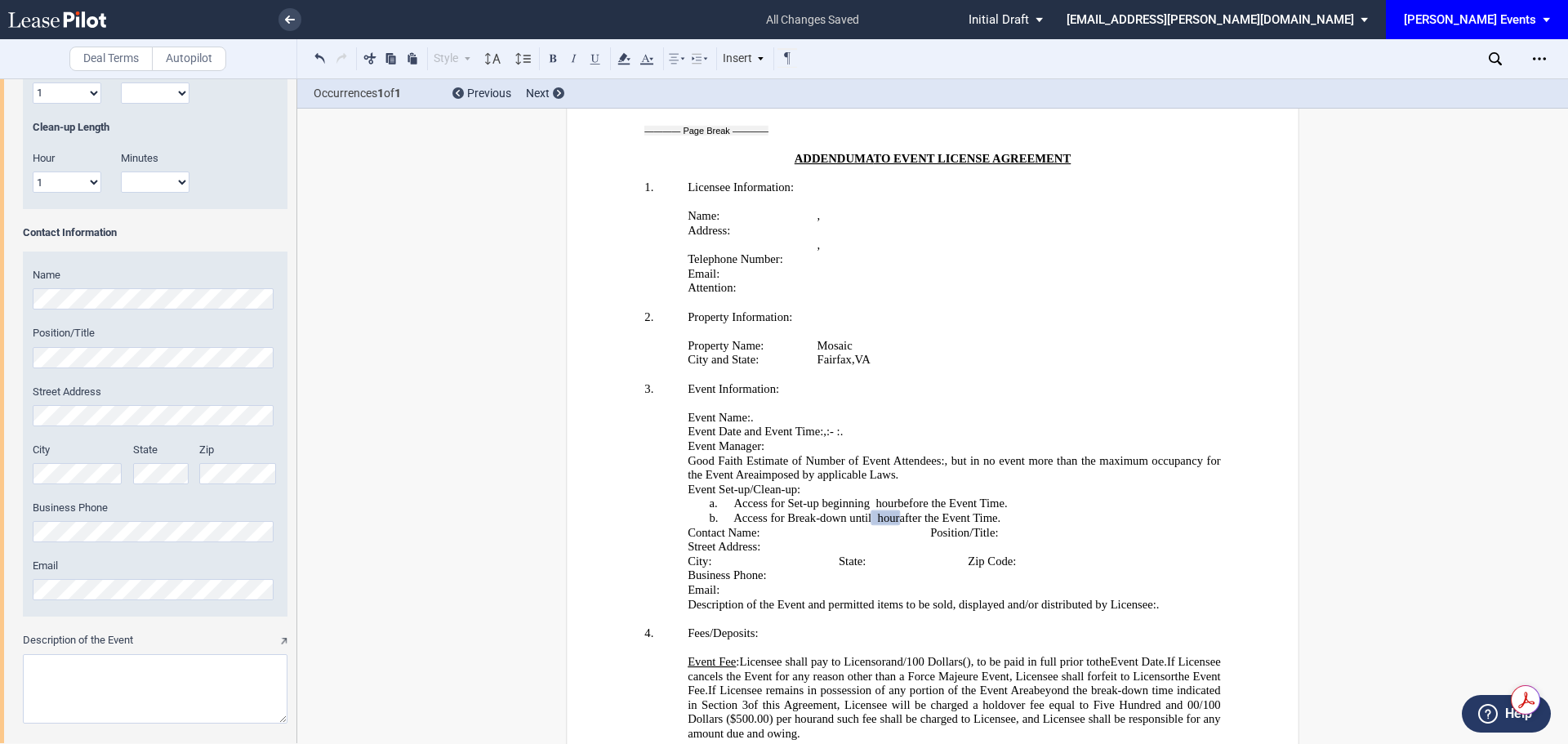
scroll to position [702, 0]
click at [0, 542] on html ".bocls-1{fill:#26354a;fill-rule:evenodd} Loading... × saving... Pending... Pend…" at bounding box center [784, 372] width 1568 height 744
click at [239, 687] on textarea "Description of the Event" at bounding box center [156, 692] width 265 height 70
paste textarea "Dog Adoption Event"
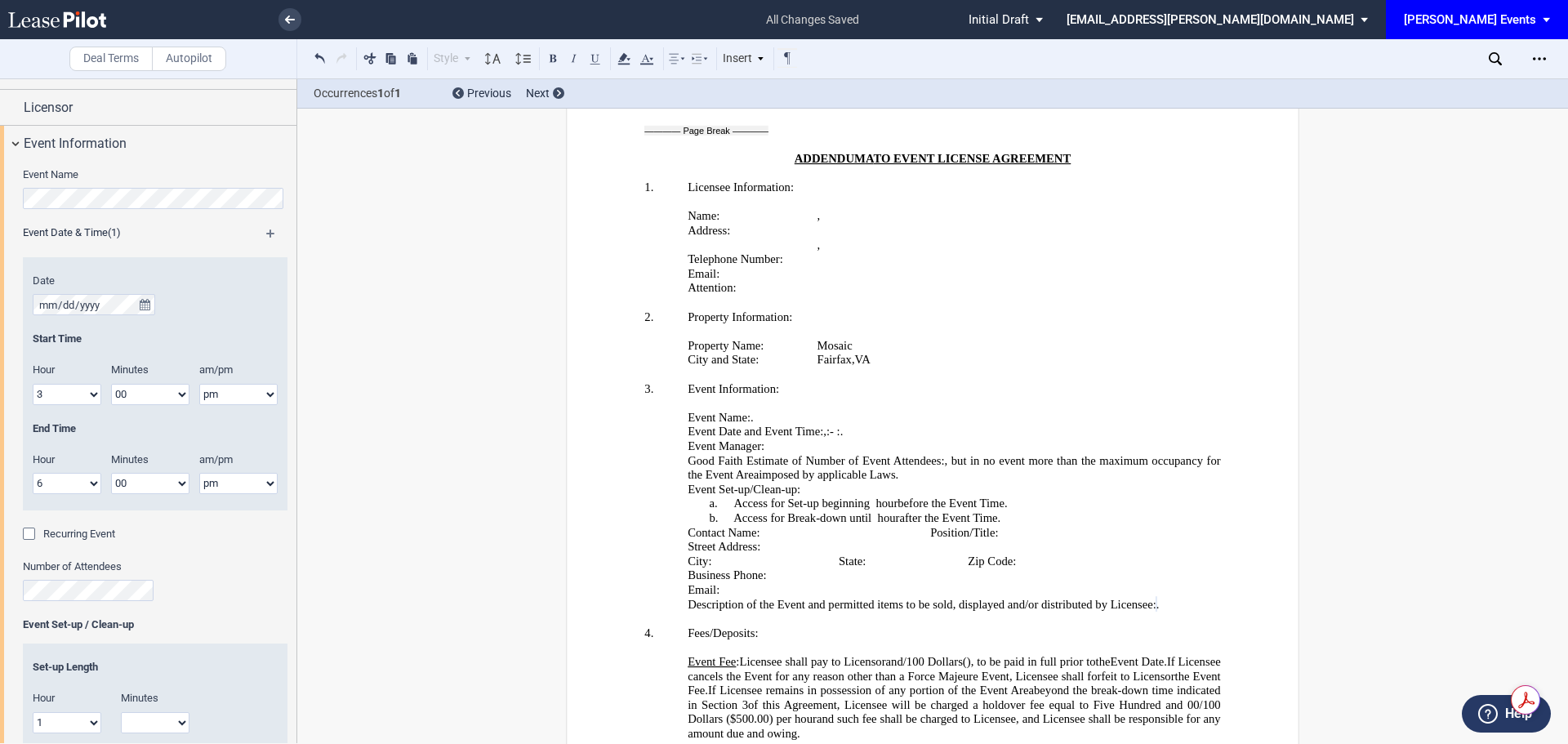
scroll to position [36, 0]
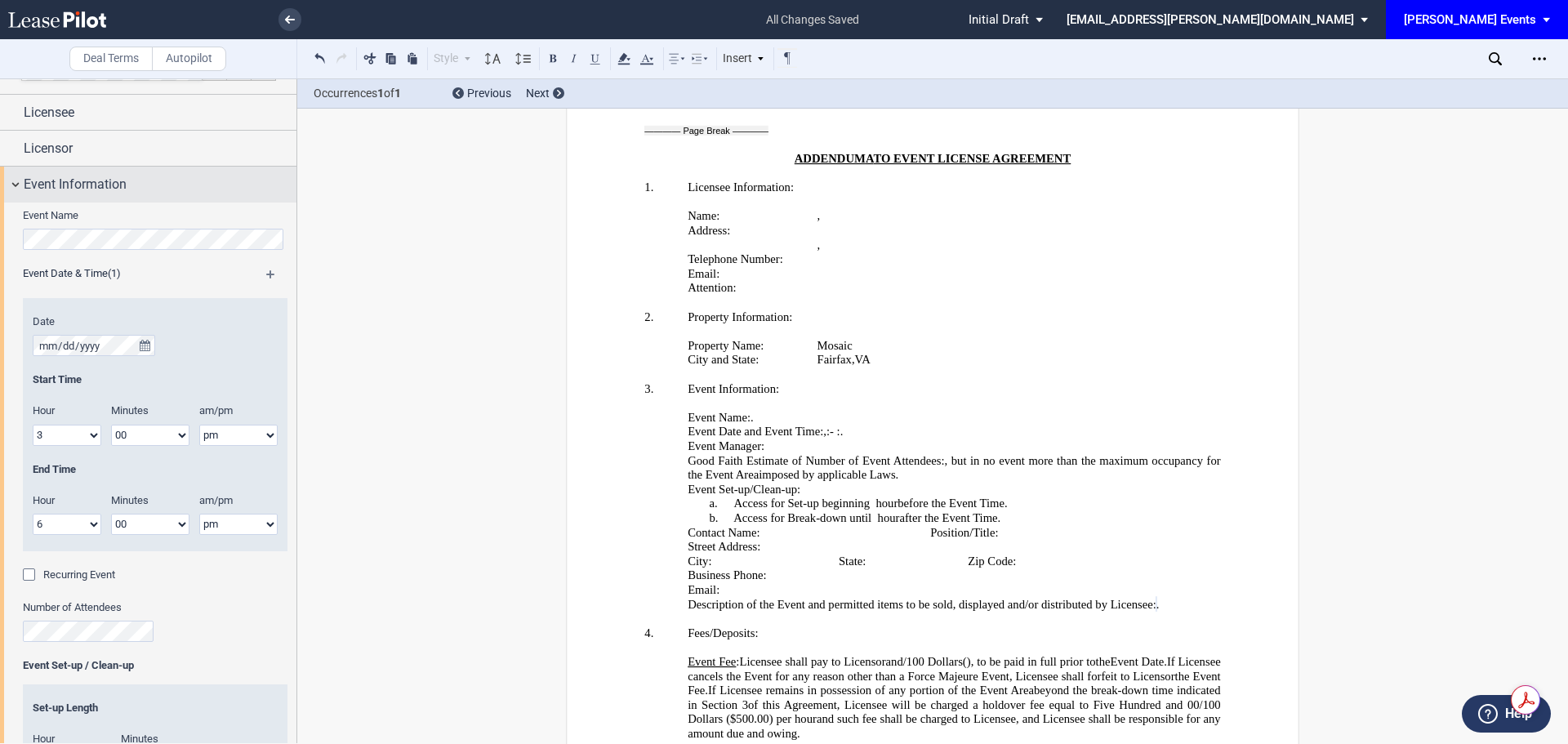
type textarea "Dog Adoption Event"
click at [16, 188] on div "Event Information" at bounding box center [148, 184] width 296 height 35
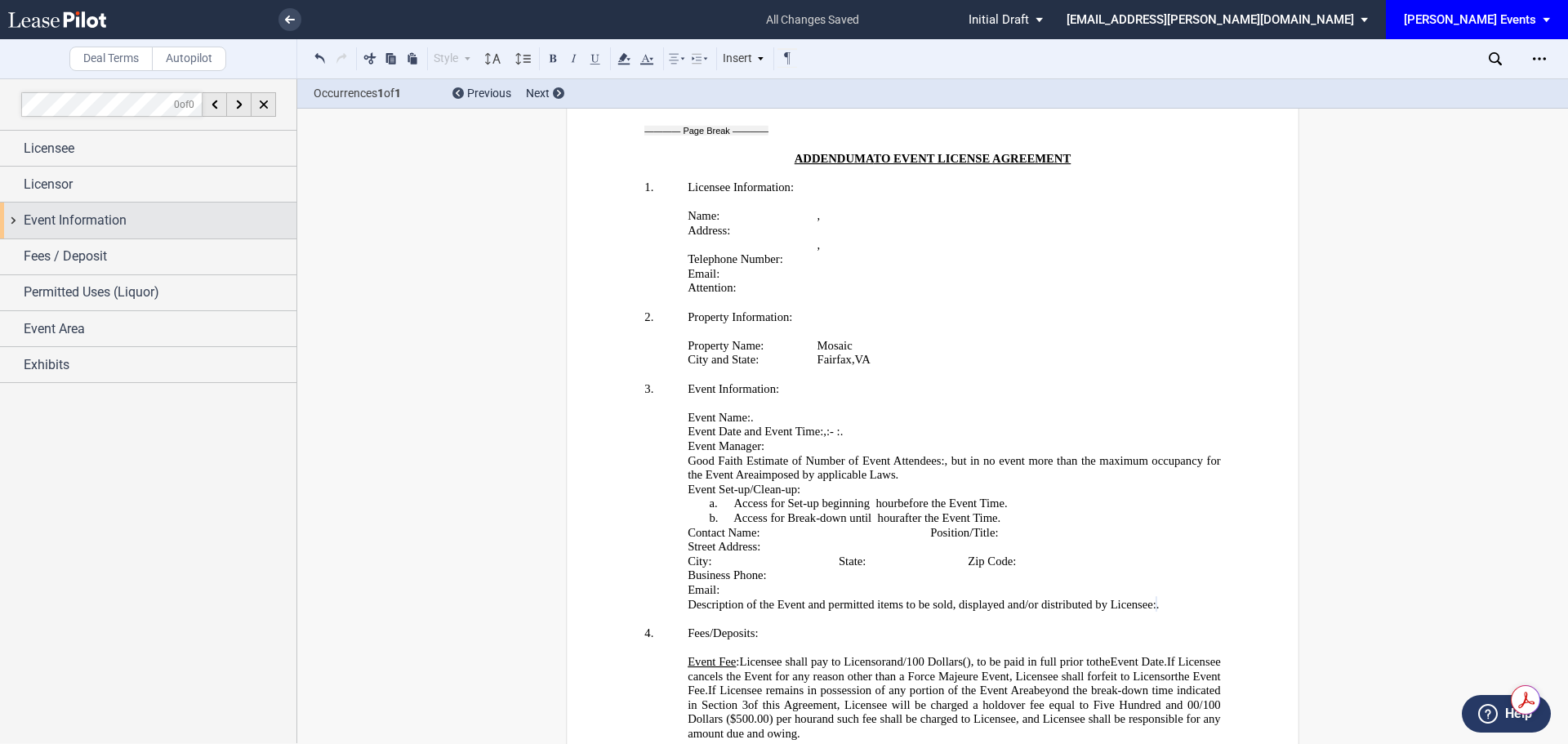
click at [37, 227] on span "Event Information" at bounding box center [76, 220] width 103 height 20
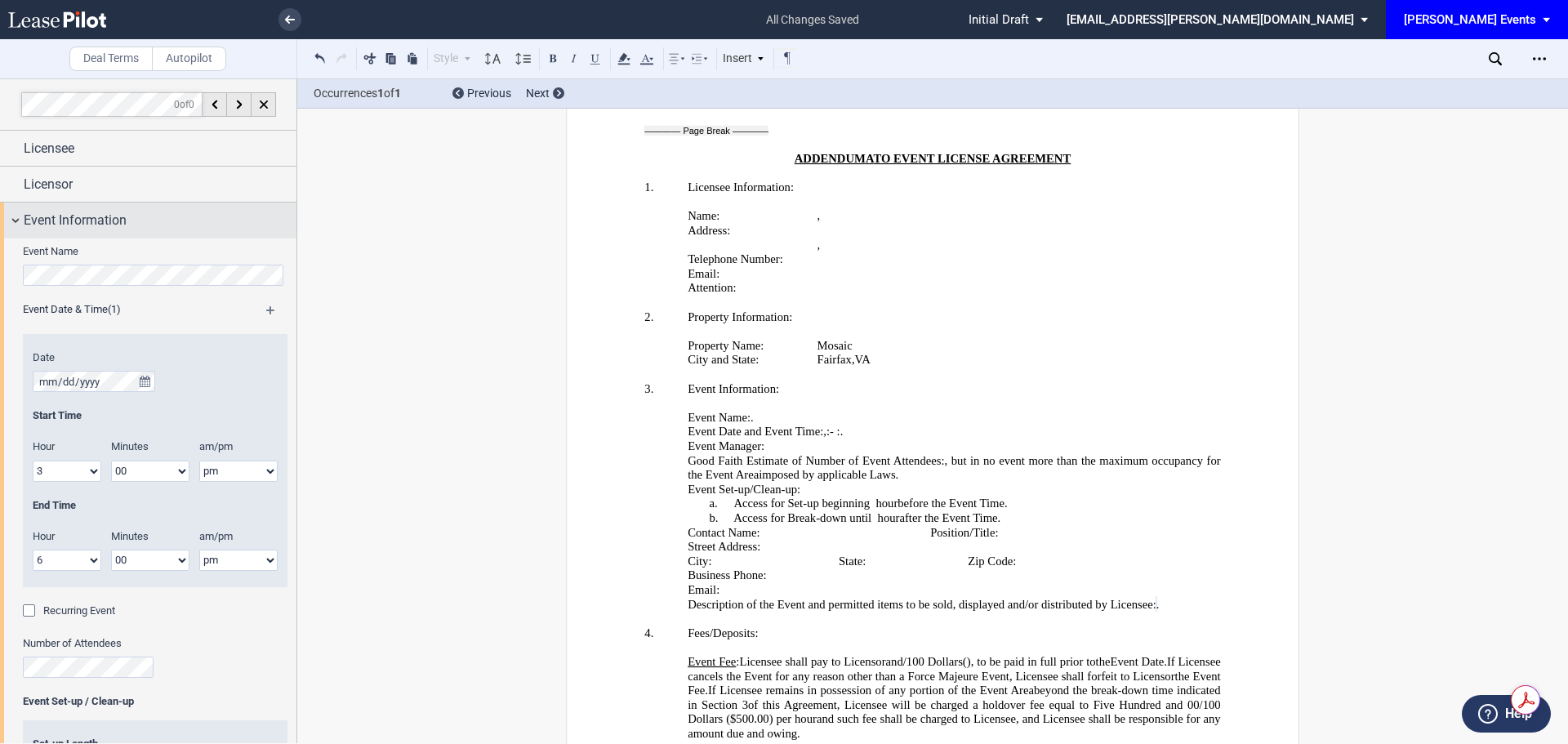
click at [37, 227] on span "Event Information" at bounding box center [76, 220] width 103 height 20
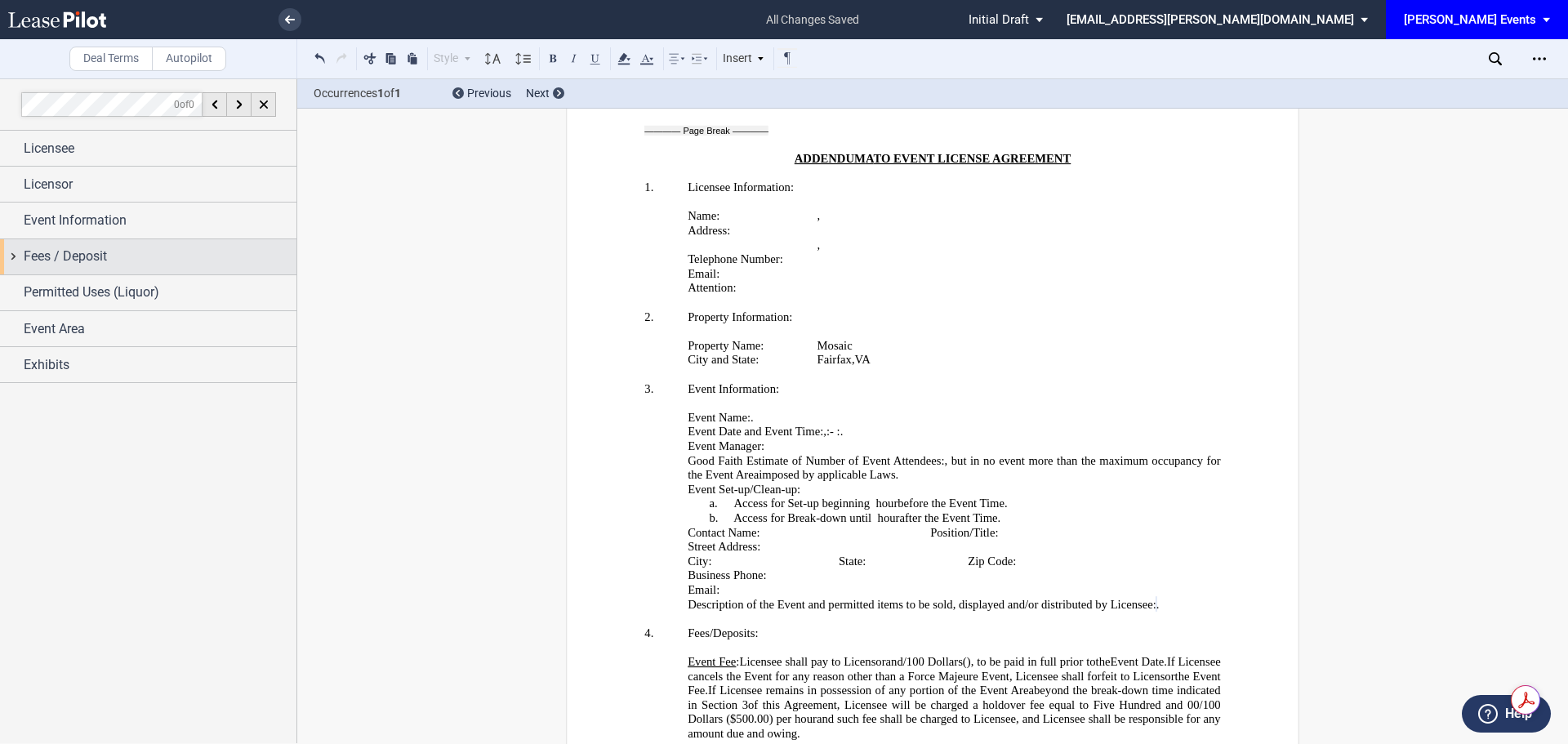
click at [205, 262] on div "Fees / Deposit" at bounding box center [160, 256] width 272 height 20
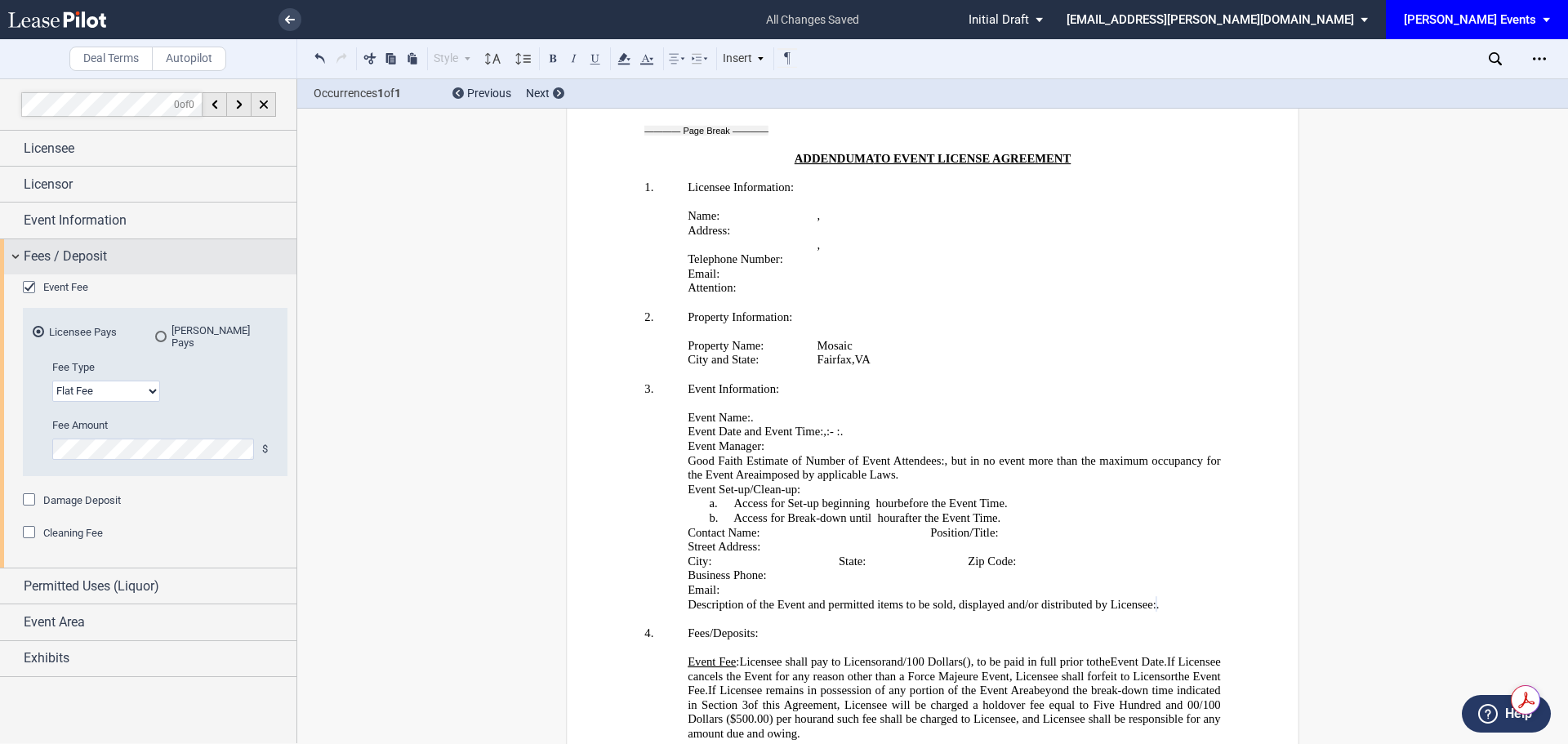
click at [205, 262] on div "Fees / Deposit" at bounding box center [160, 256] width 272 height 20
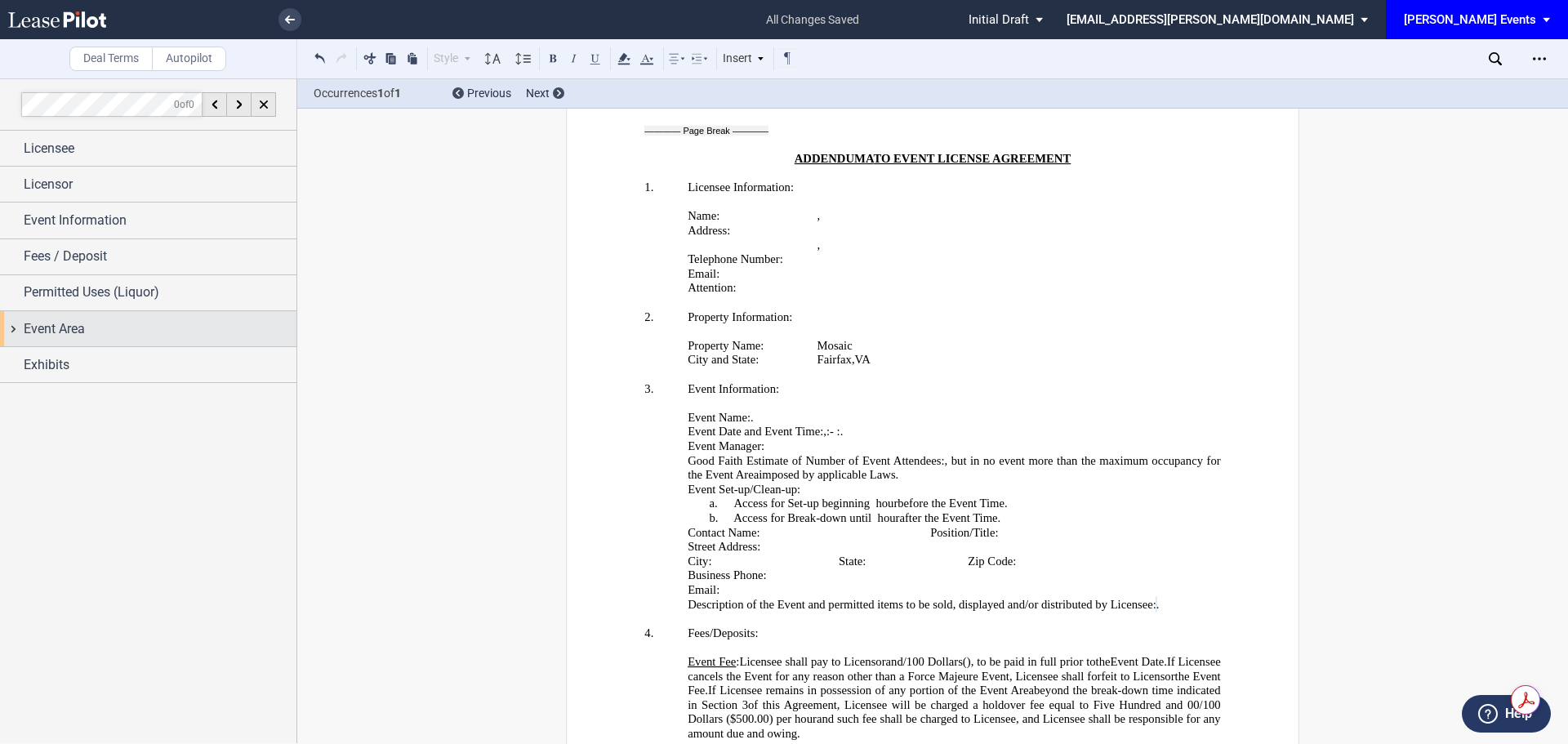
click at [105, 339] on div "Event Area" at bounding box center [148, 328] width 296 height 35
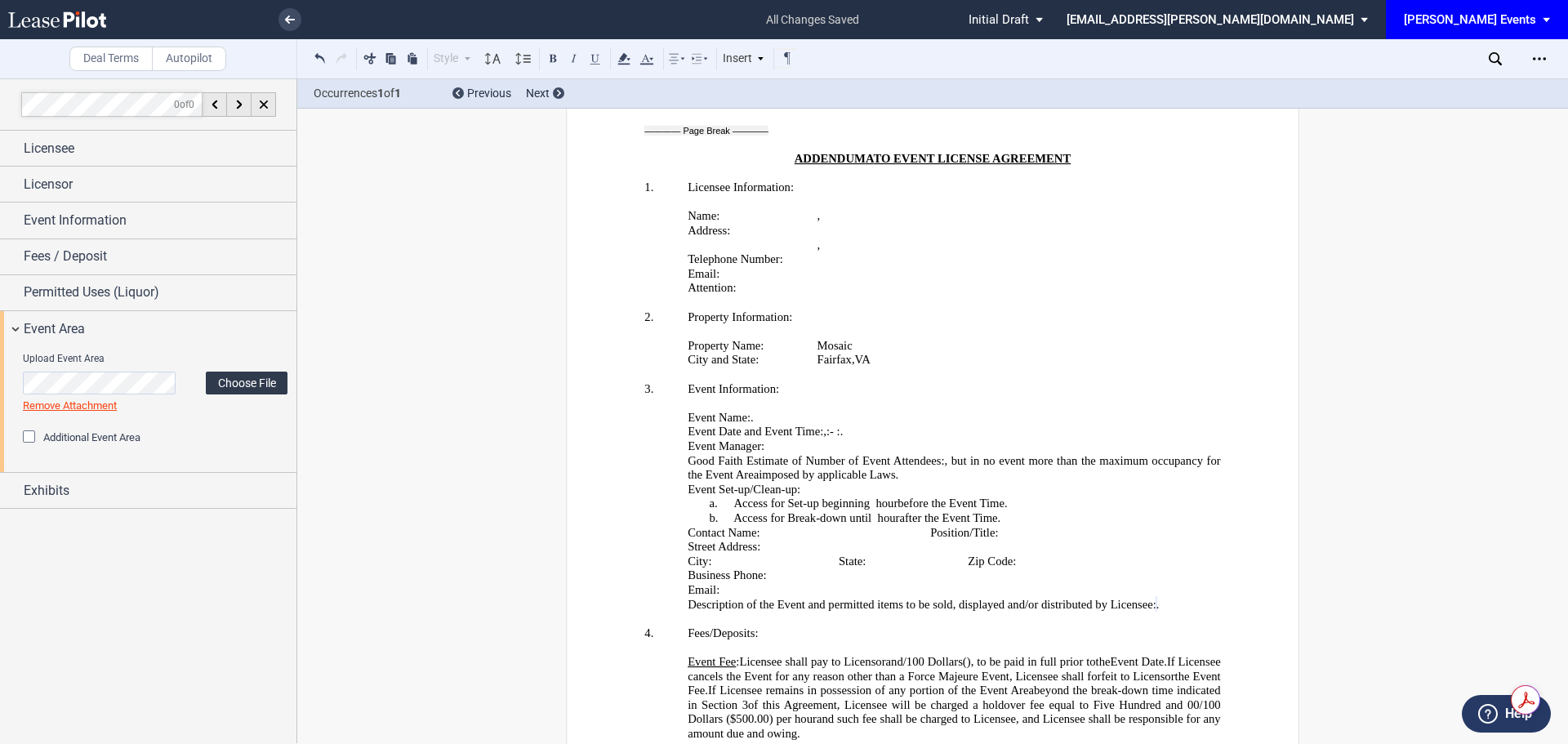
click at [239, 375] on label "Choose File" at bounding box center [247, 382] width 82 height 23
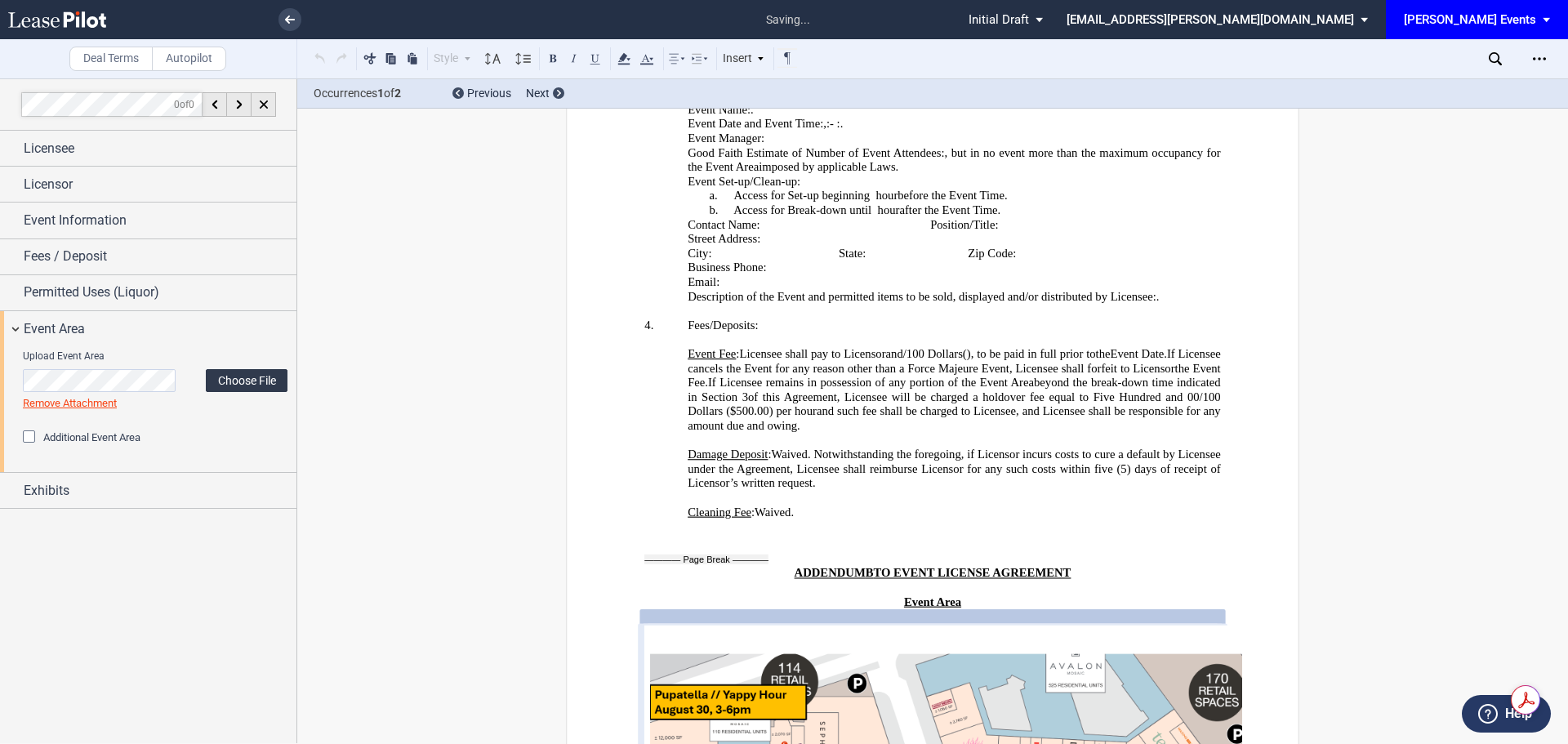
scroll to position [3665, 0]
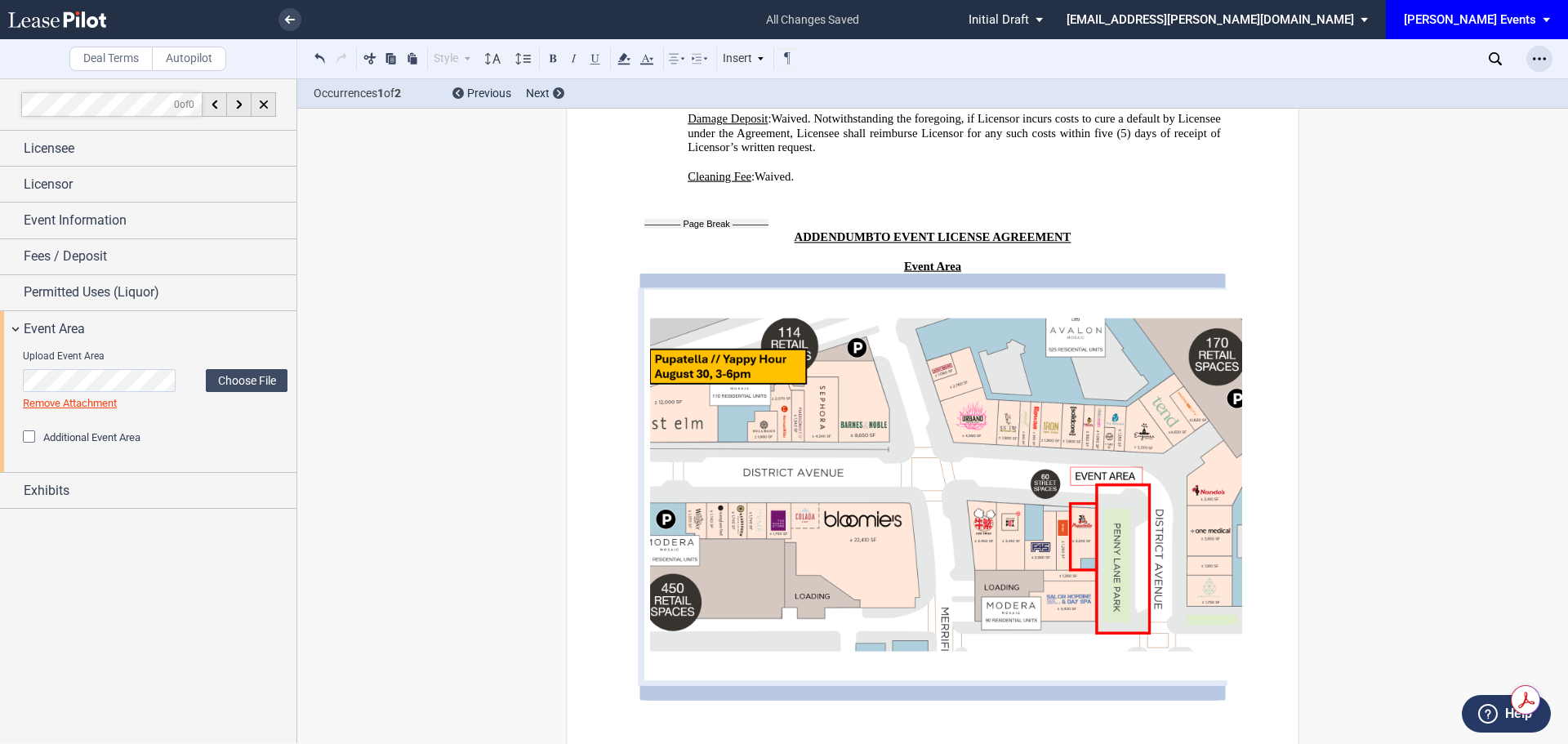
click at [1539, 57] on icon "Open Lease options menu" at bounding box center [1539, 58] width 13 height 13
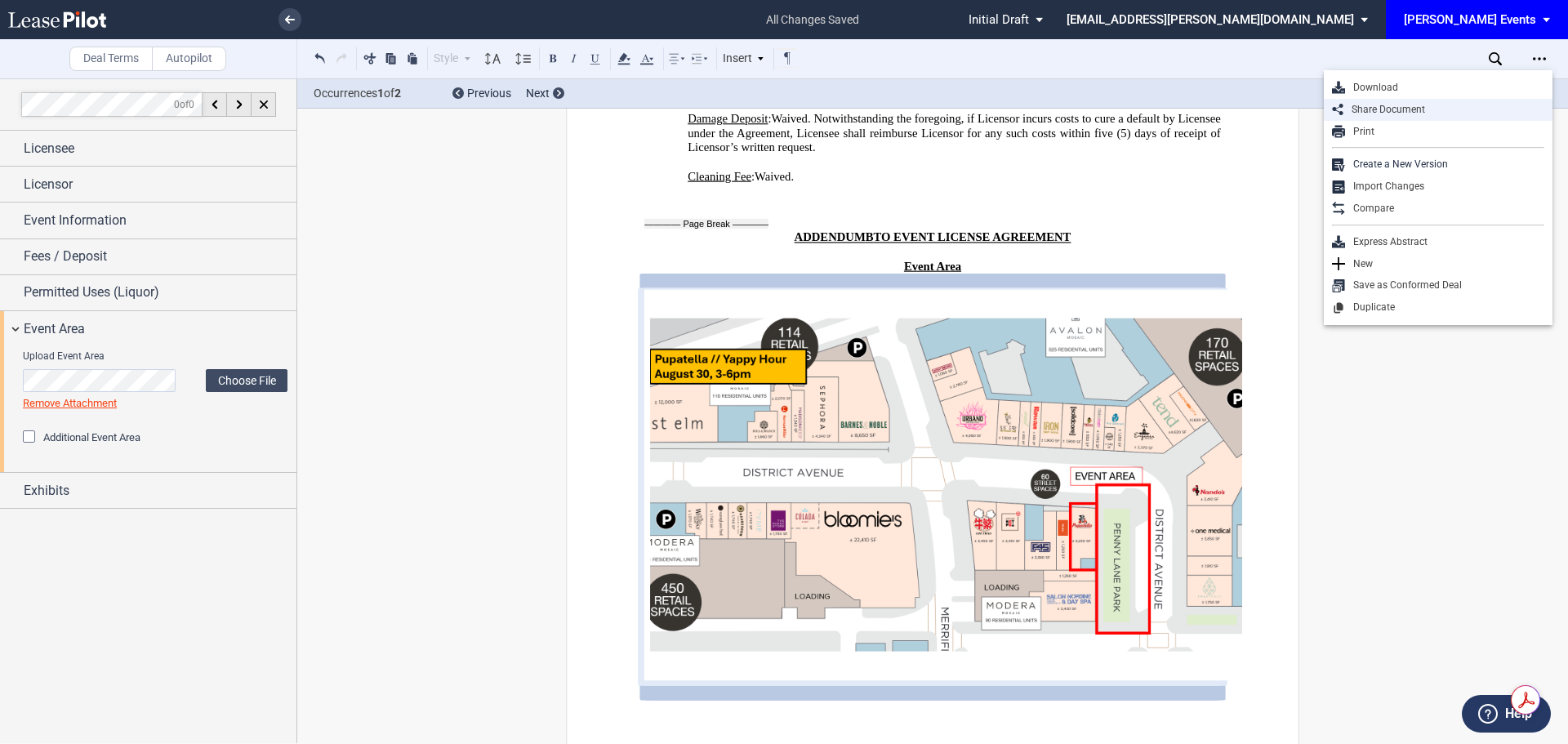
click at [1478, 106] on div "Share Document" at bounding box center [1444, 110] width 201 height 14
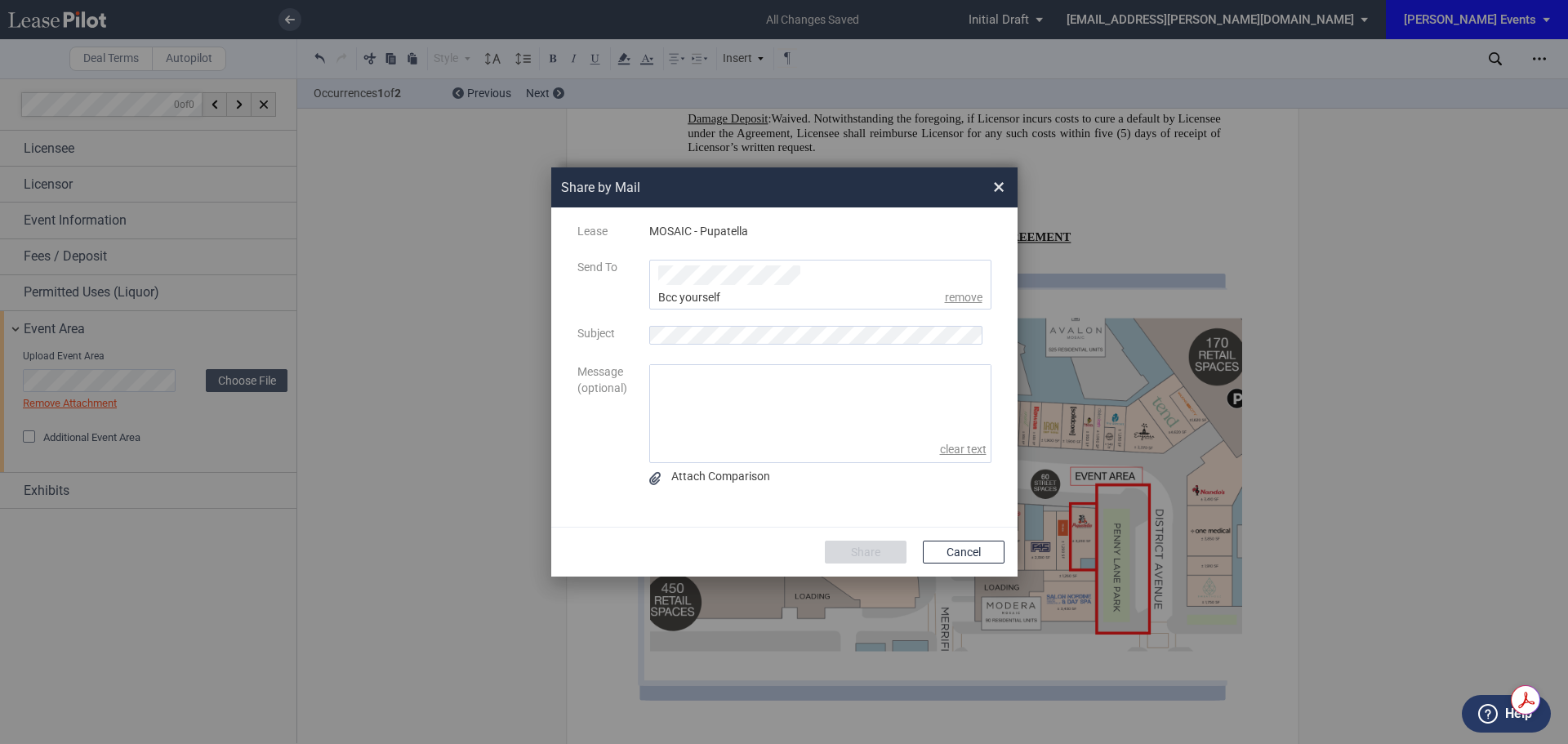
click at [746, 254] on div "Lease MOSAIC - Pupatella" at bounding box center [784, 241] width 454 height 36
click at [726, 287] on div "msteeb@edens.com" at bounding box center [716, 313] width 113 height 54
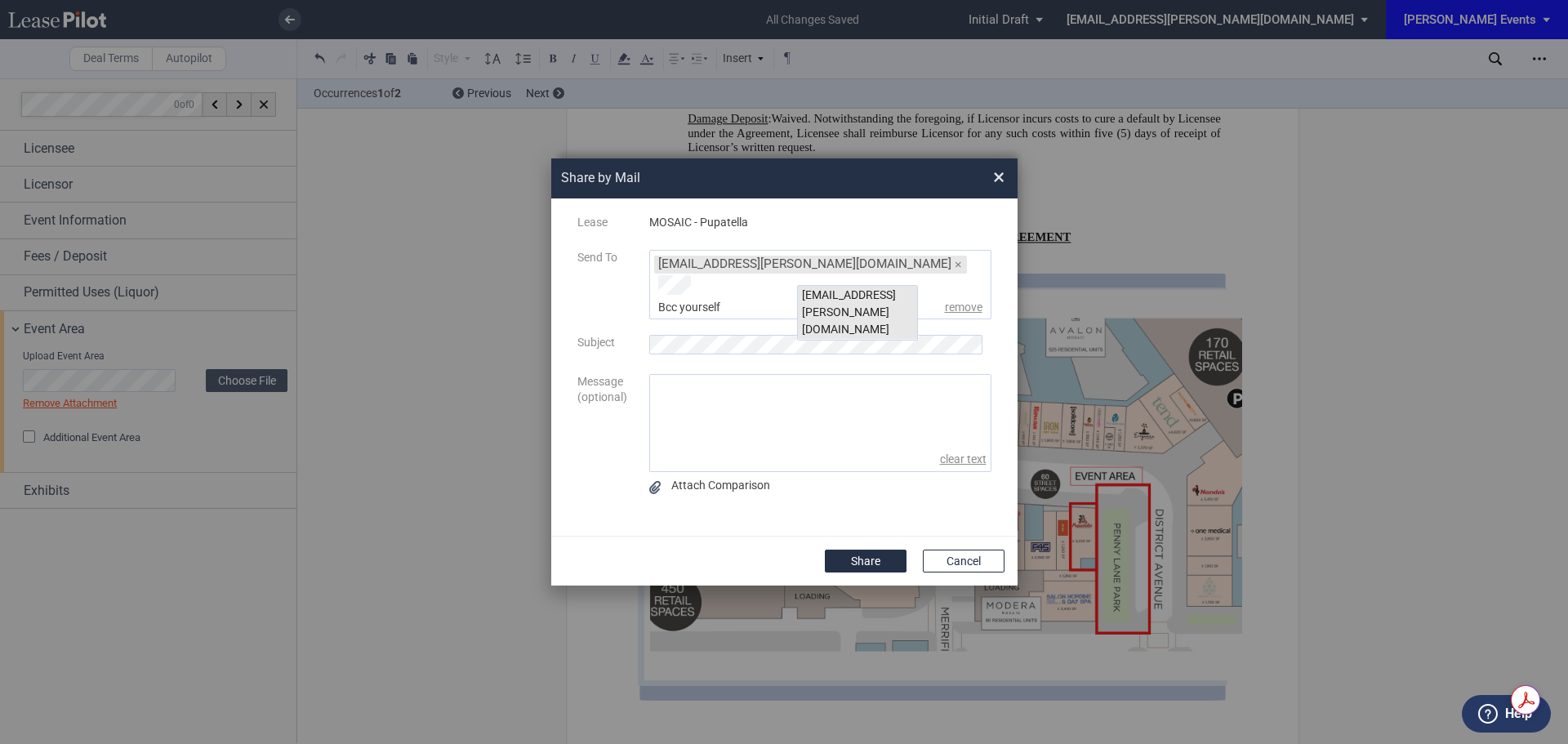
click at [827, 303] on div "kgilbride@edens.com" at bounding box center [857, 313] width 119 height 54
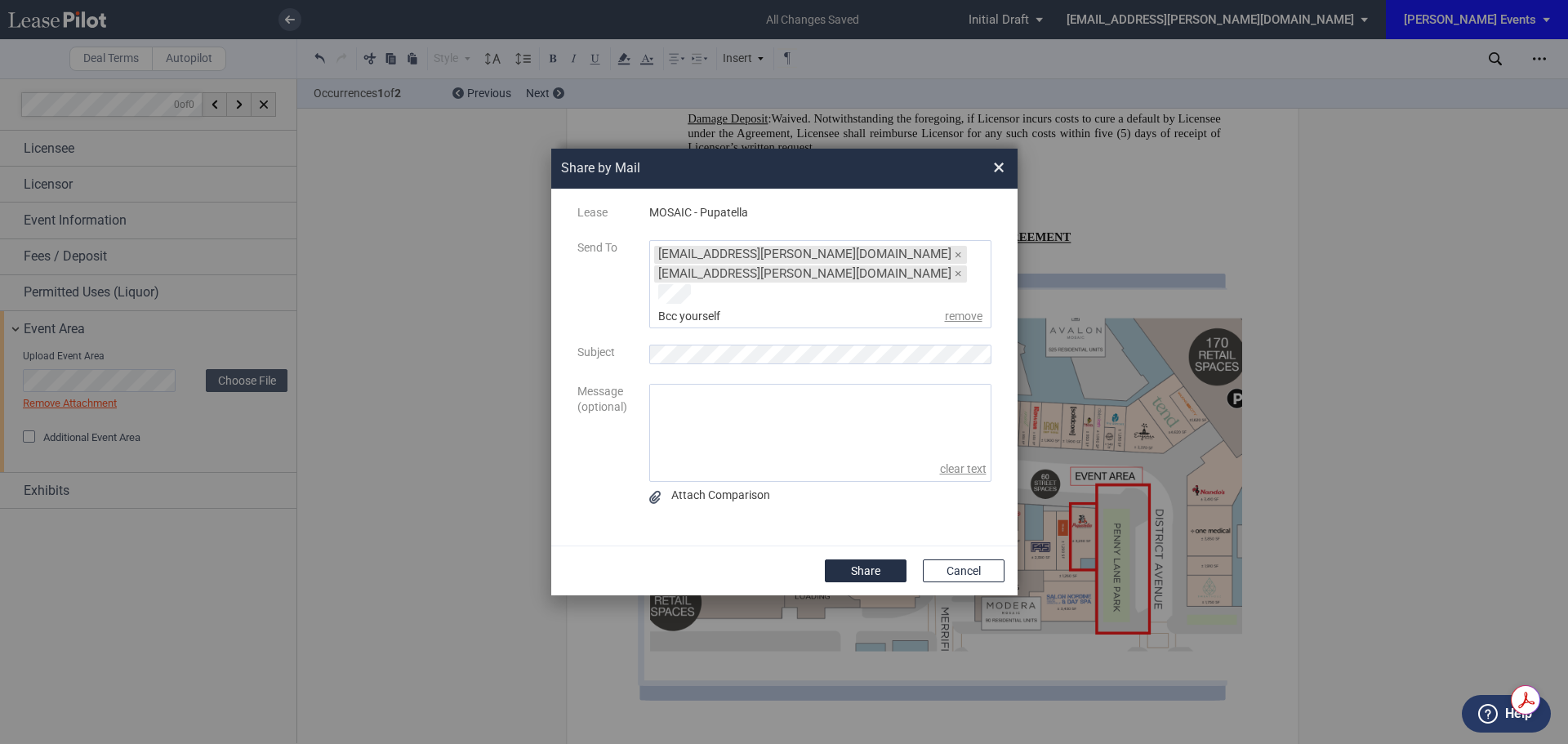
click at [760, 411] on textarea "message" at bounding box center [821, 421] width 340 height 73
type textarea "Good morning Malinda, I hope you are well. Can you please review when you get a…"
click at [866, 560] on button "Share" at bounding box center [865, 570] width 82 height 23
